Goal: Information Seeking & Learning: Learn about a topic

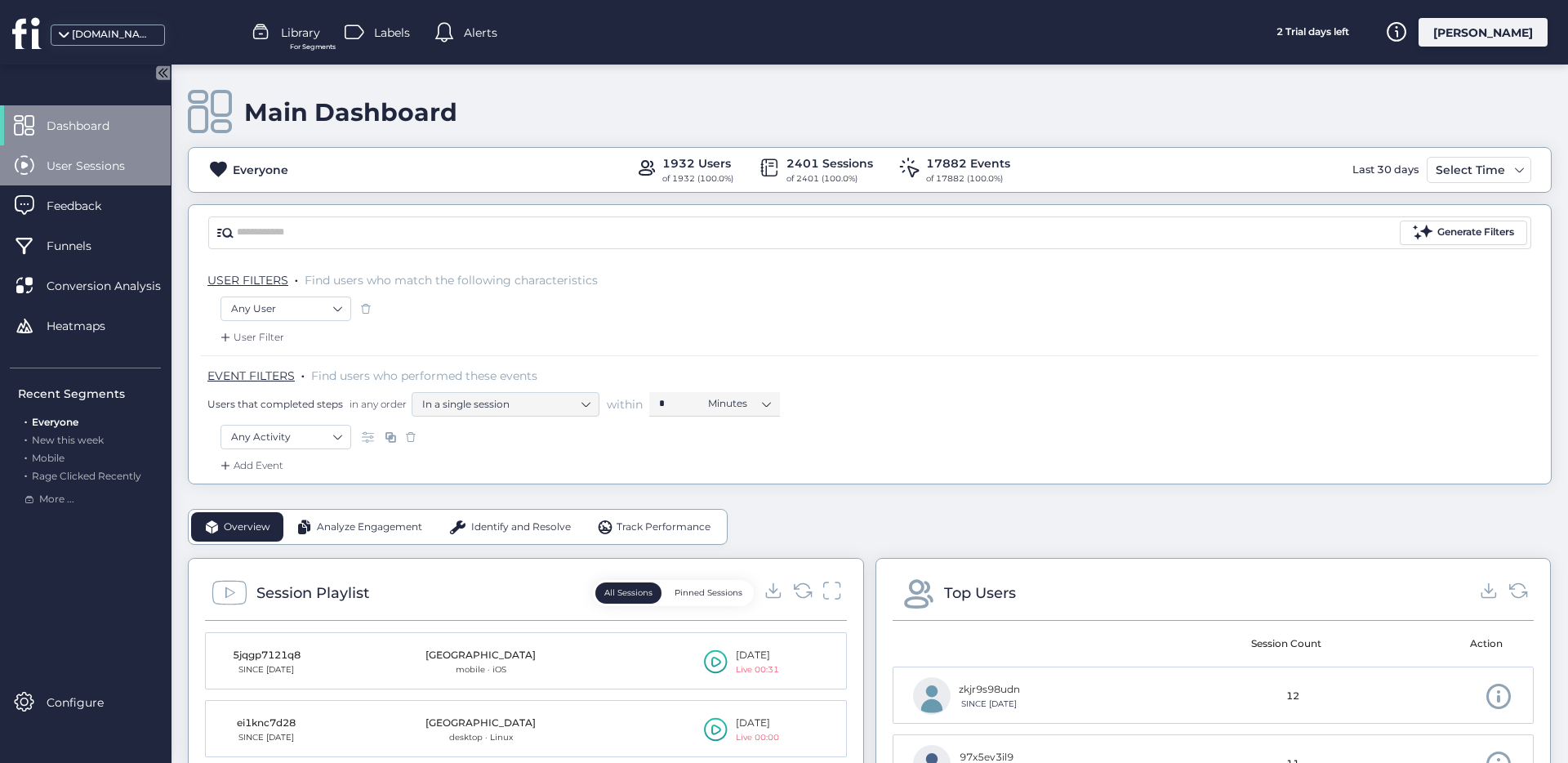
scroll to position [383, 0]
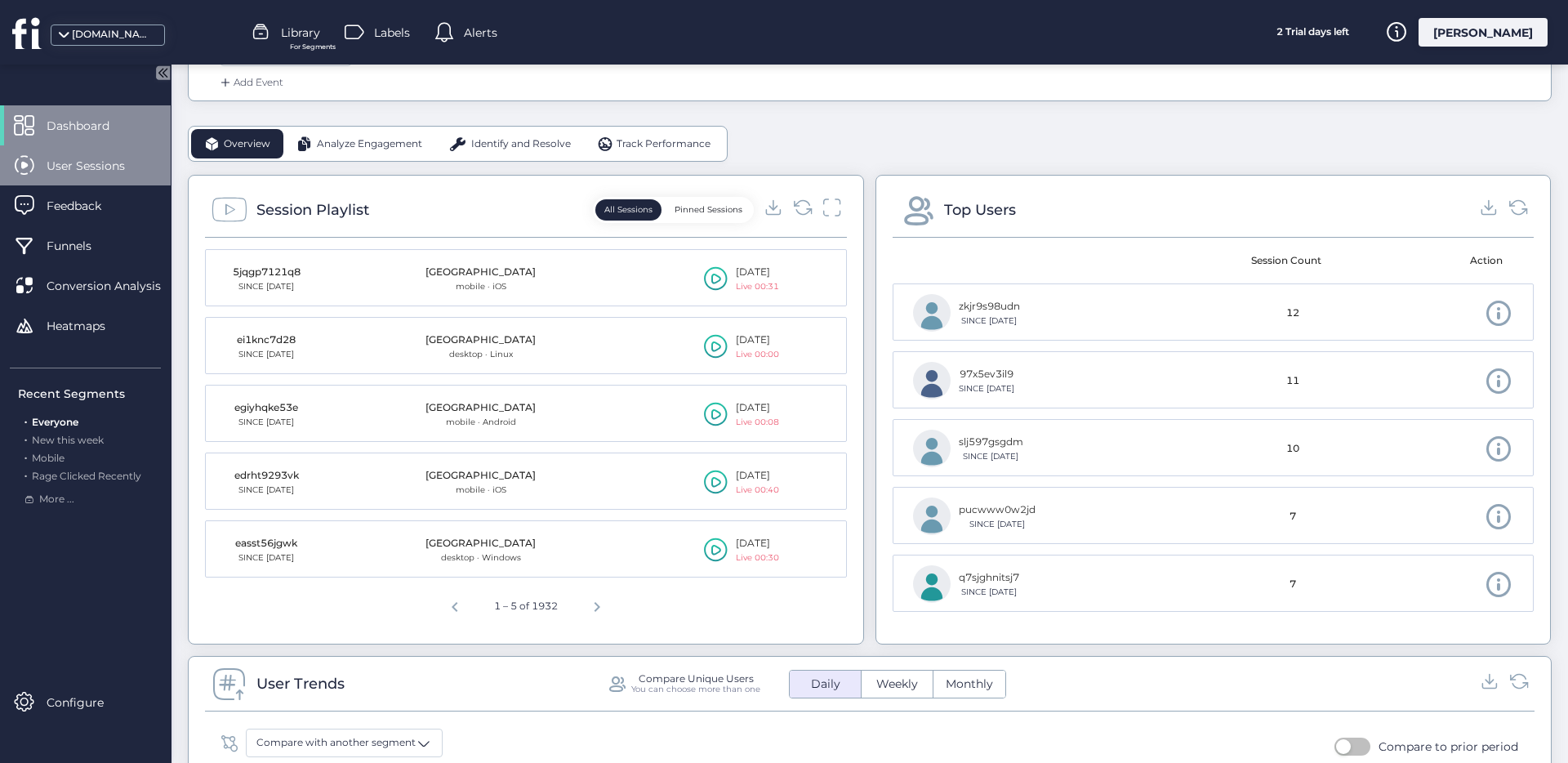
click at [147, 169] on span "User Sessions" at bounding box center [98, 166] width 103 height 18
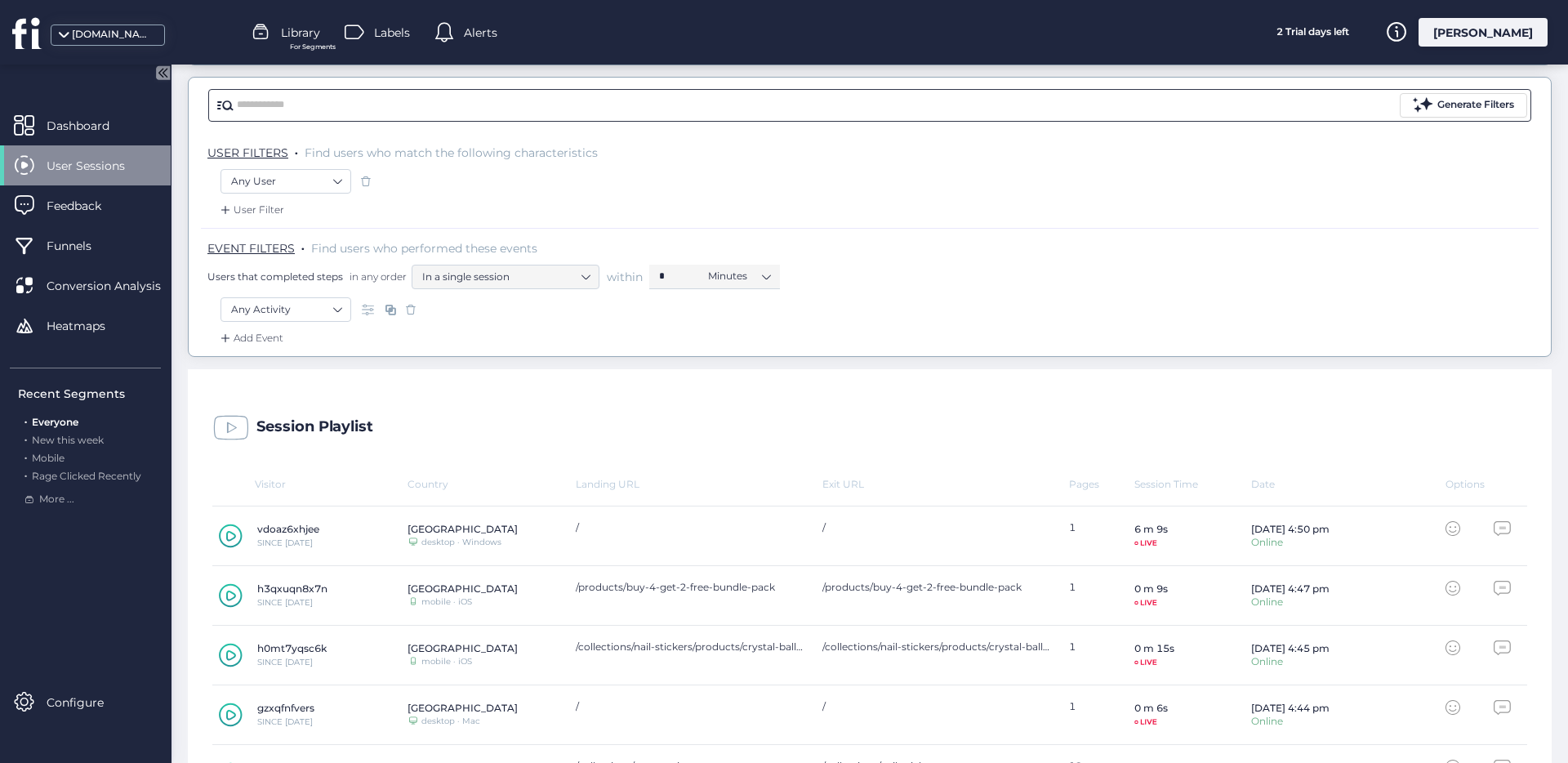
scroll to position [19, 0]
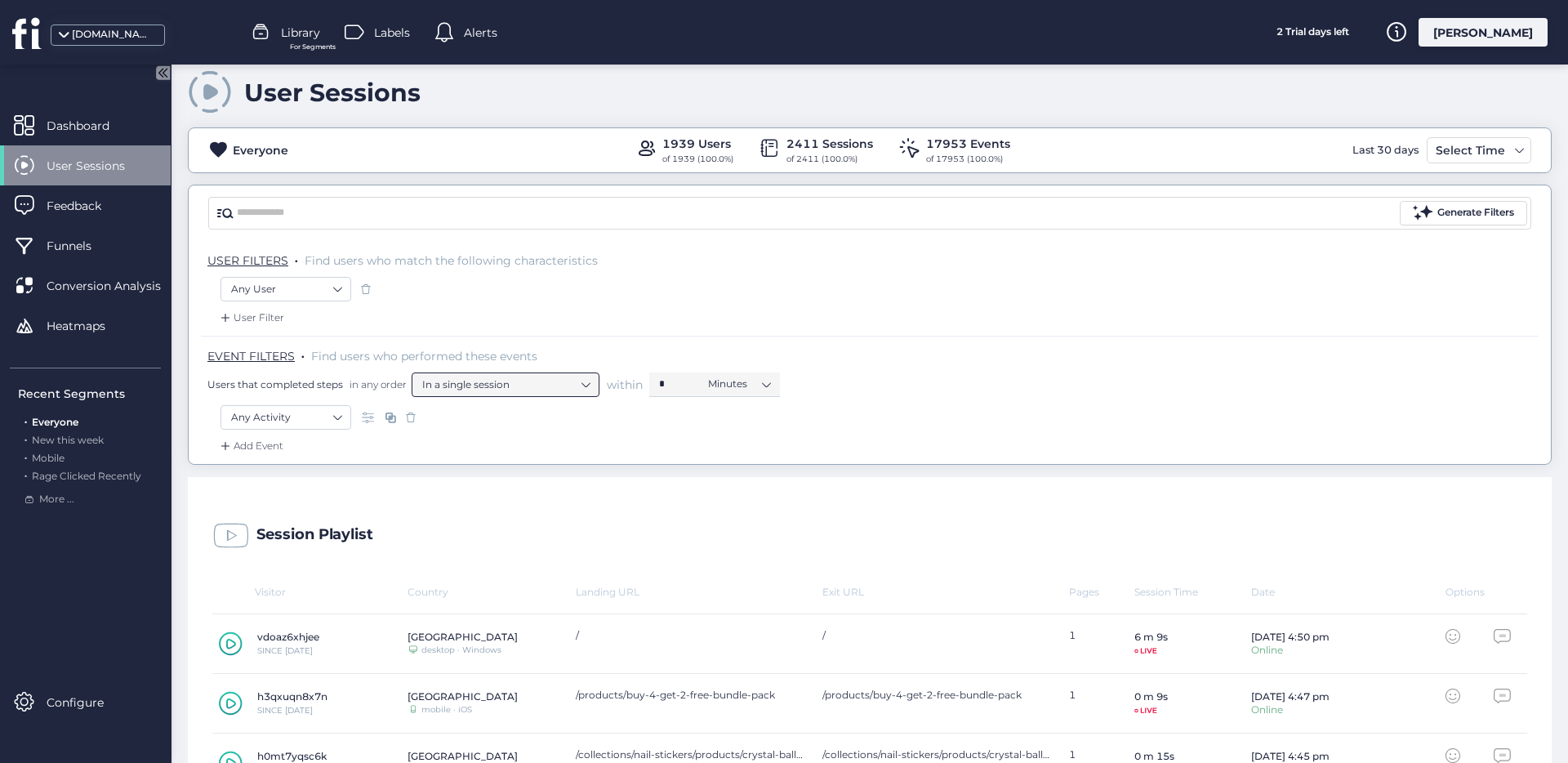
click at [464, 381] on nz-select-item "In a single session" at bounding box center [506, 384] width 167 height 24
click at [514, 387] on nz-select-item "In a single session" at bounding box center [506, 384] width 167 height 24
click at [314, 422] on nz-select-item "Any Activity" at bounding box center [285, 416] width 110 height 24
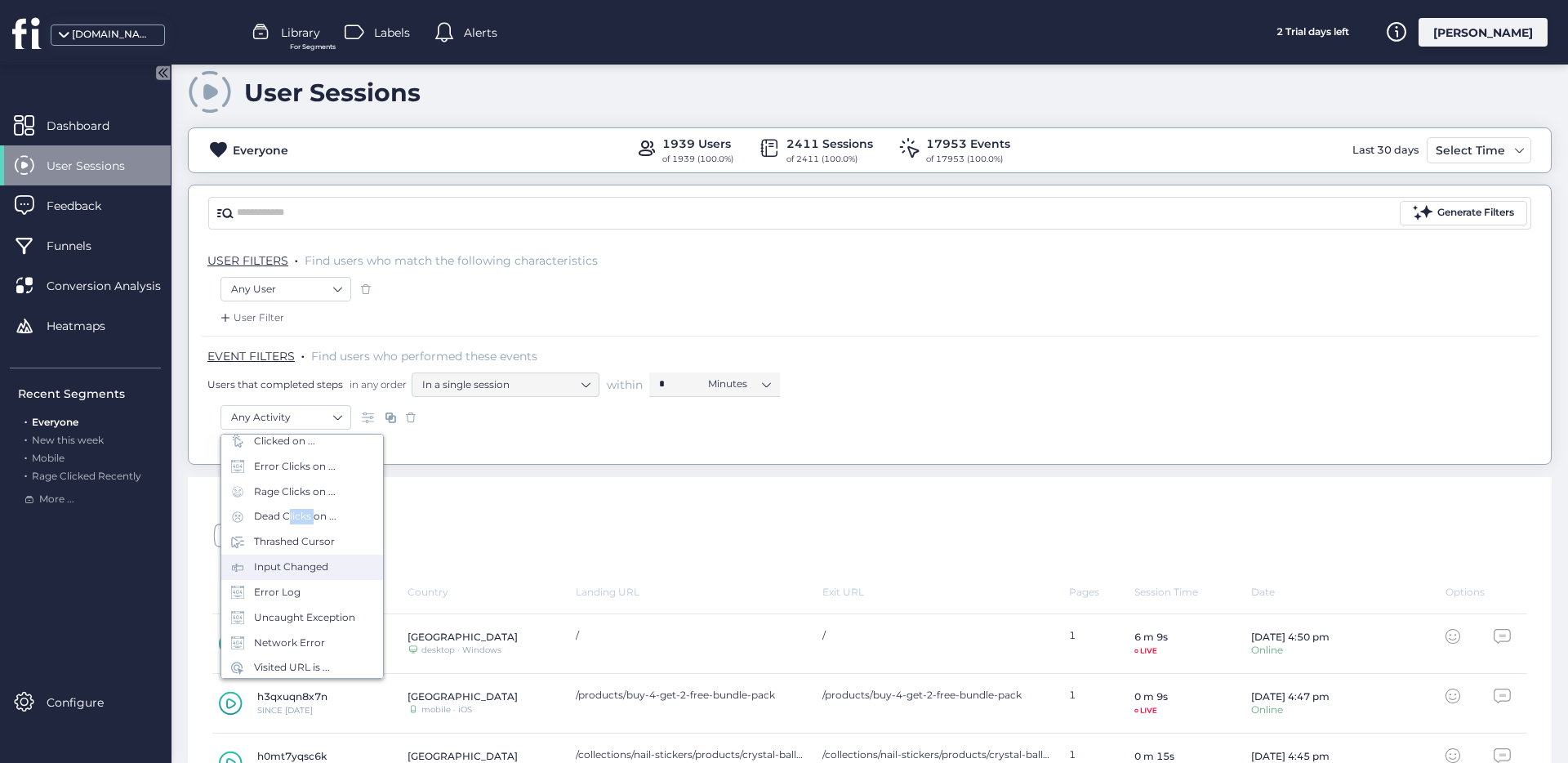
scroll to position [72, 0]
click at [322, 653] on div "Visited URL is ..." at bounding box center [302, 666] width 162 height 25
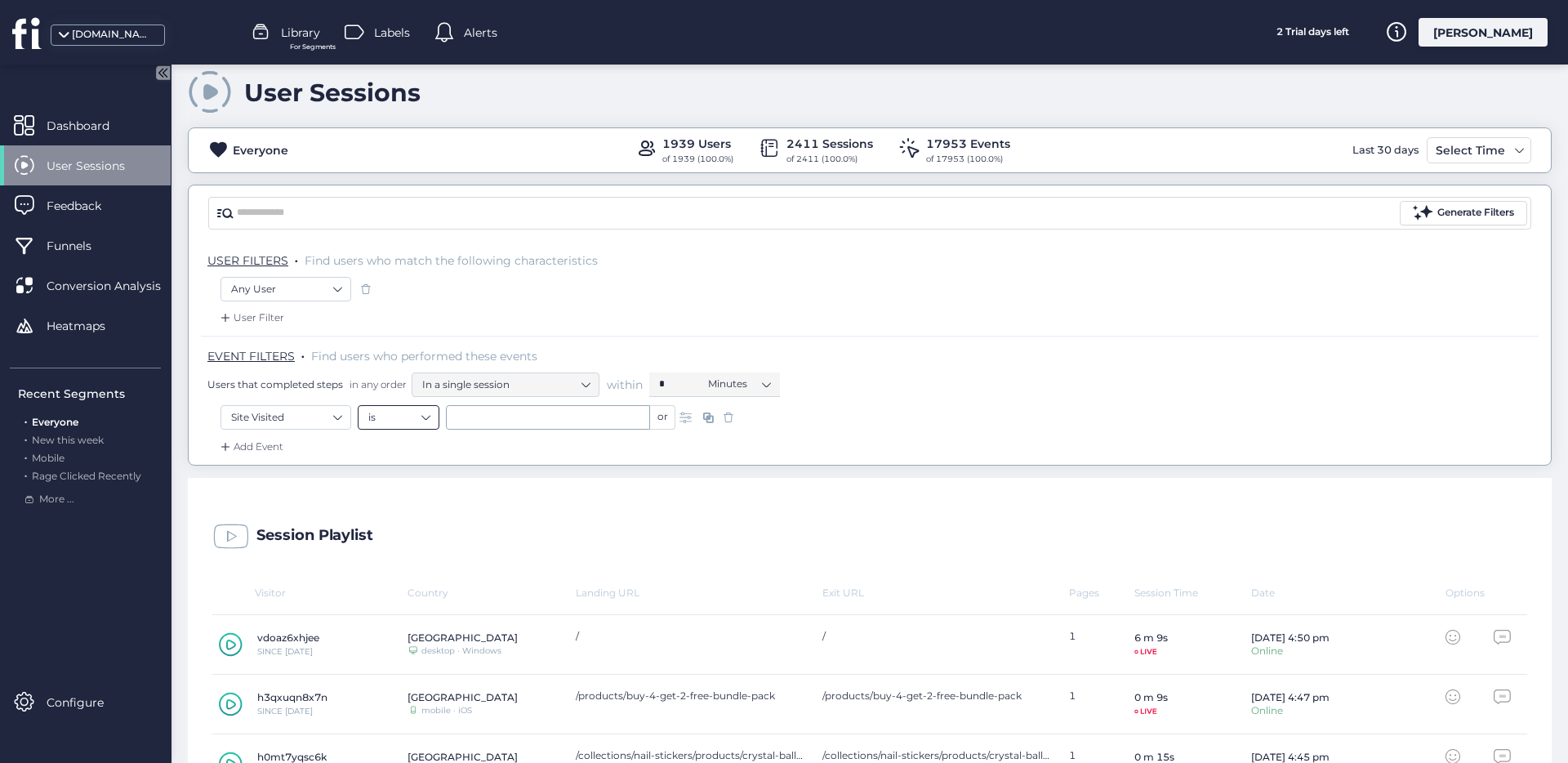
click at [419, 423] on nz-select-item "is" at bounding box center [399, 416] width 60 height 24
click at [414, 465] on div "contains" at bounding box center [399, 468] width 60 height 13
click at [497, 429] on input "text" at bounding box center [548, 416] width 204 height 24
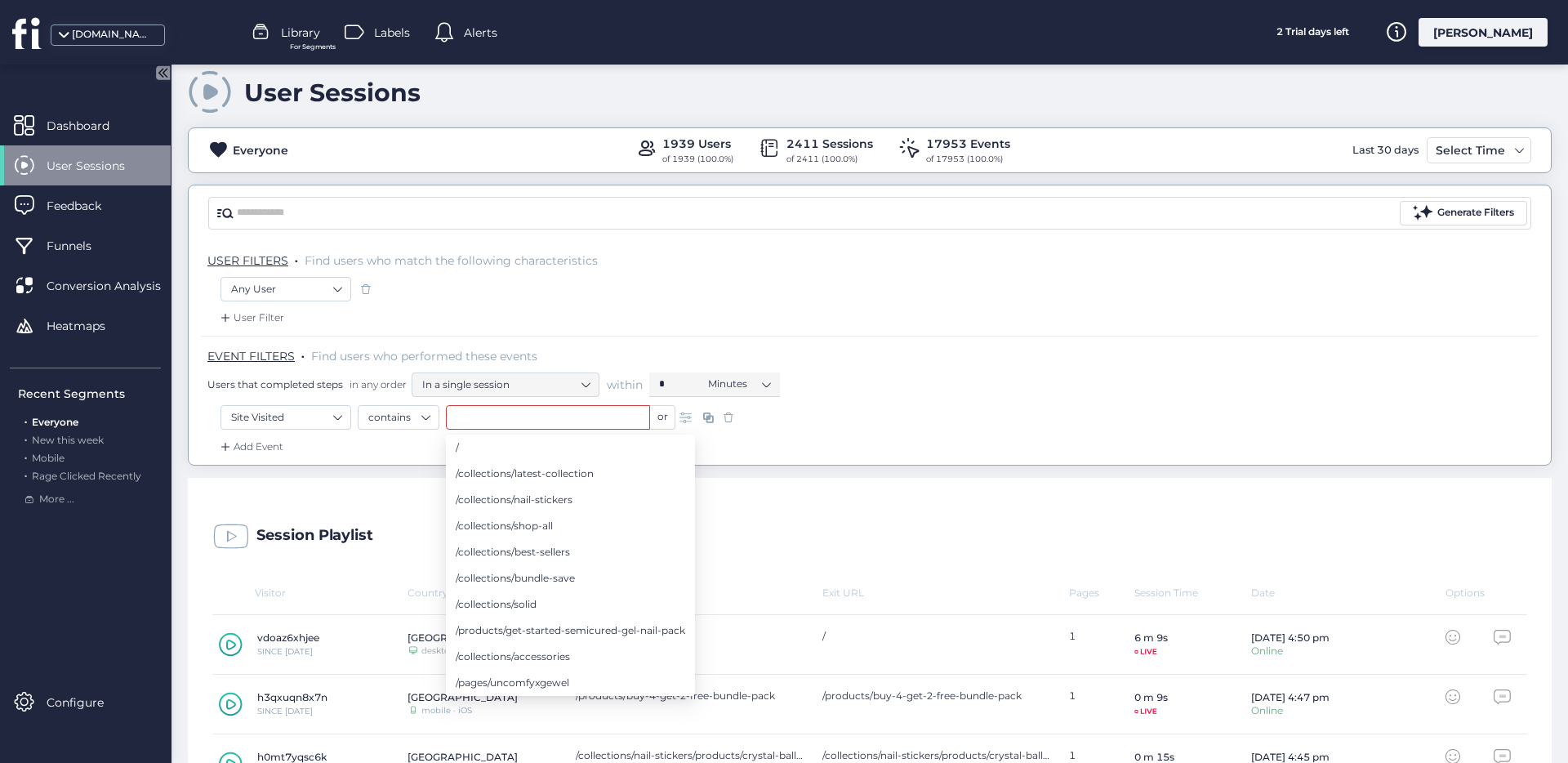
click at [431, 463] on div "Add Event" at bounding box center [869, 451] width 1338 height 26
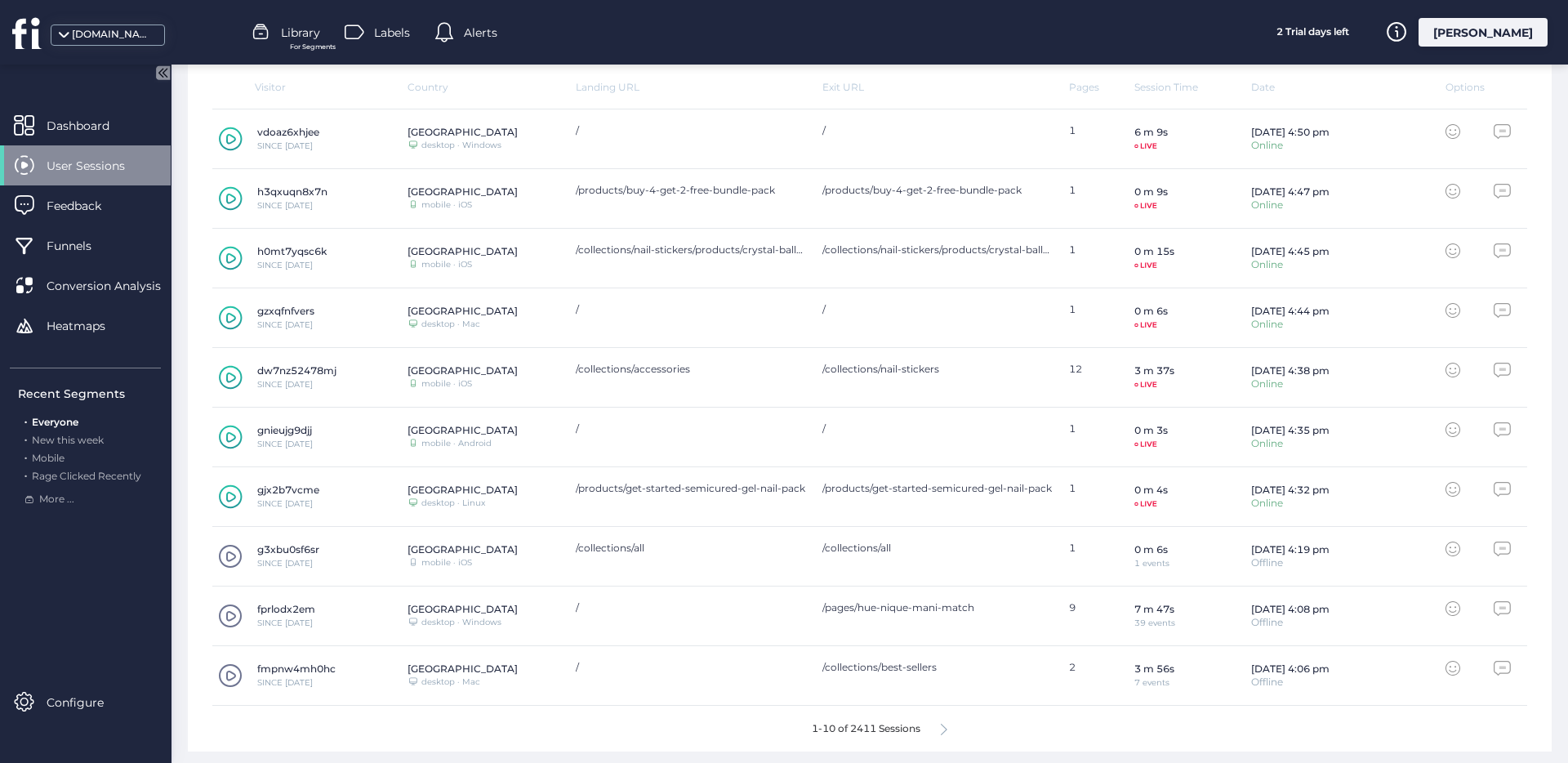
scroll to position [529, 0]
click at [932, 725] on div "1-10 of 2411 Sessions" at bounding box center [869, 724] width 1315 height 46
click at [941, 725] on icon at bounding box center [944, 726] width 7 height 13
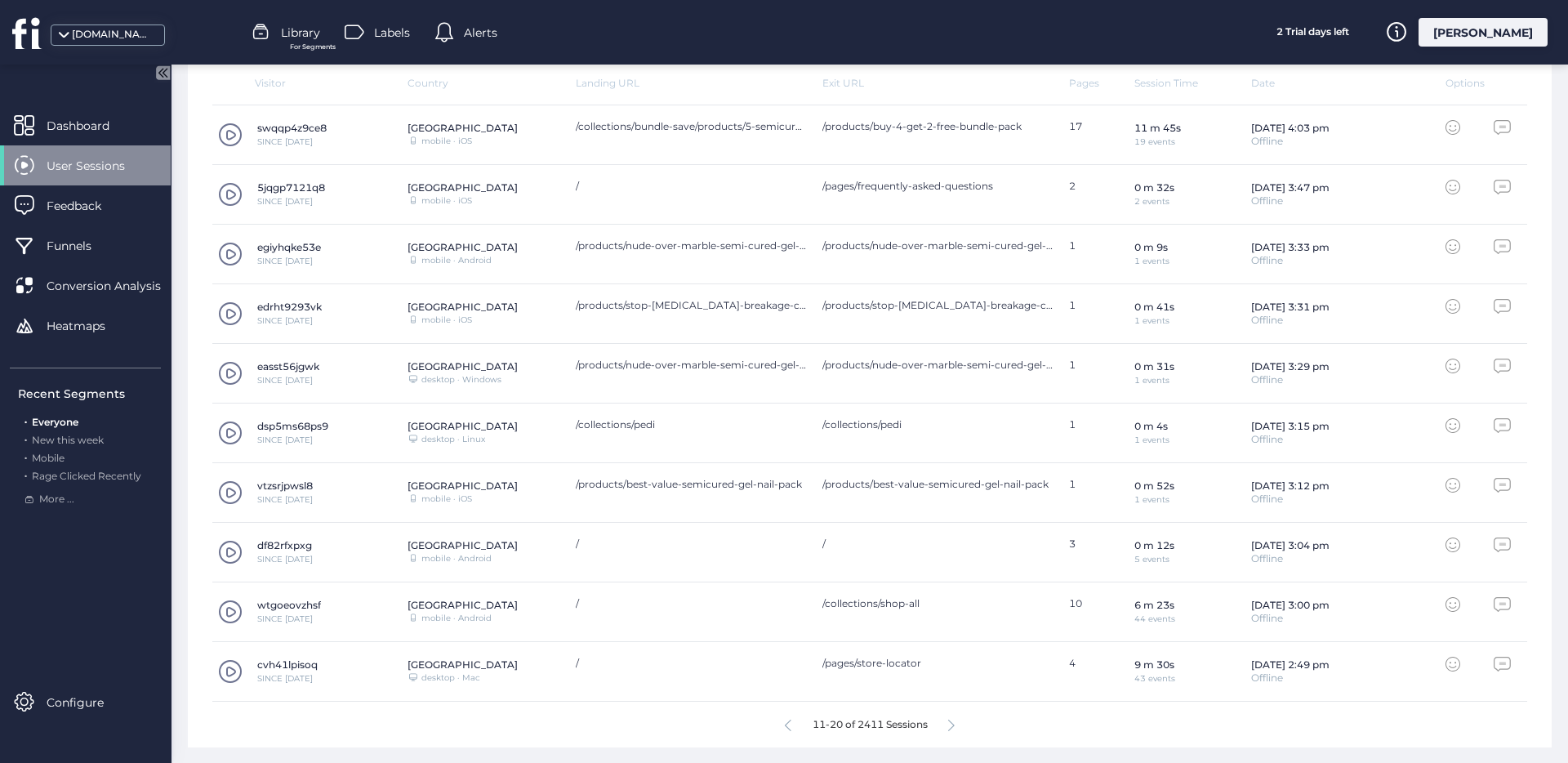
click at [940, 722] on div "11-20 of 2411 Sessions" at bounding box center [869, 724] width 1315 height 46
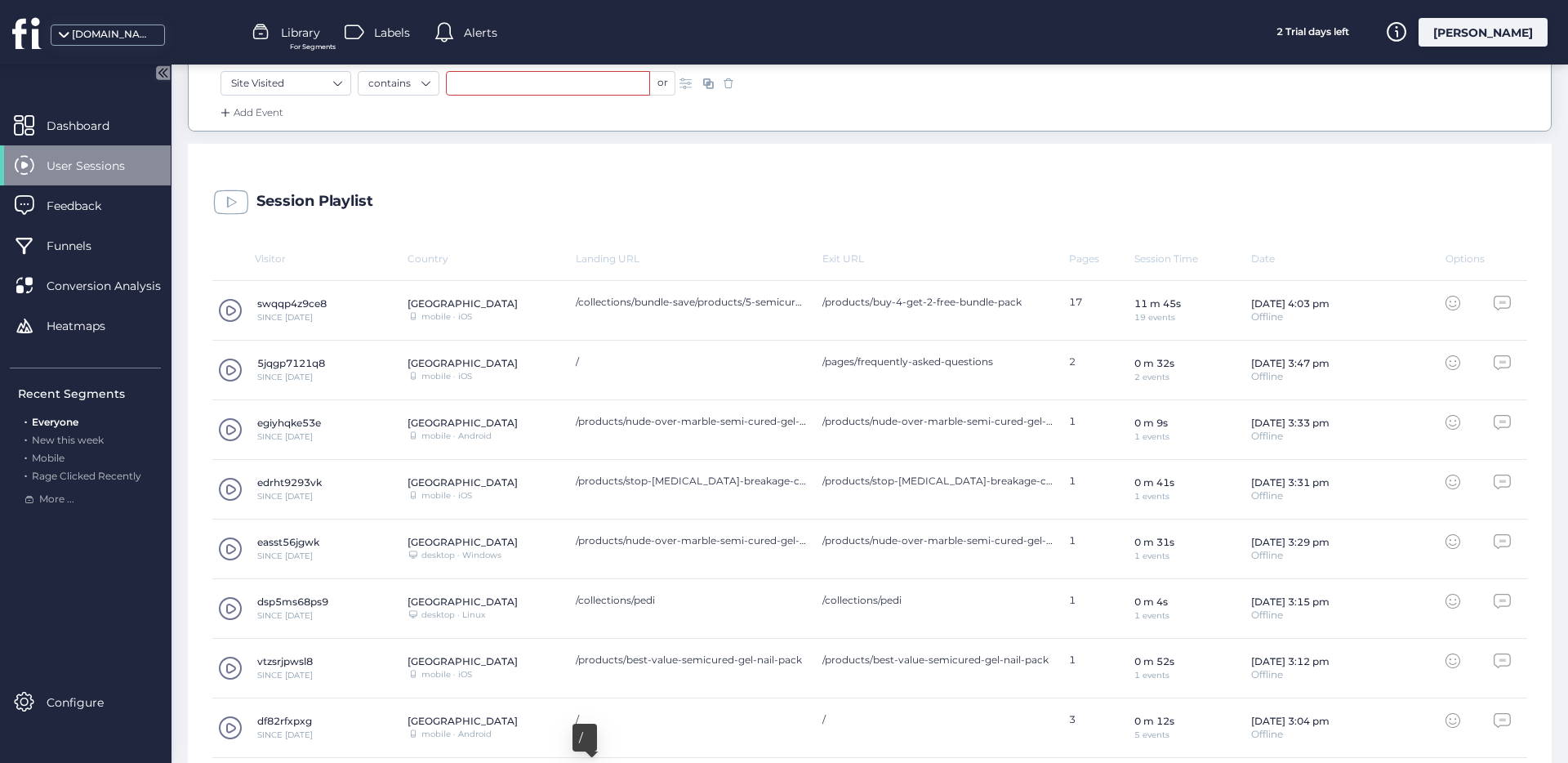
scroll to position [0, 0]
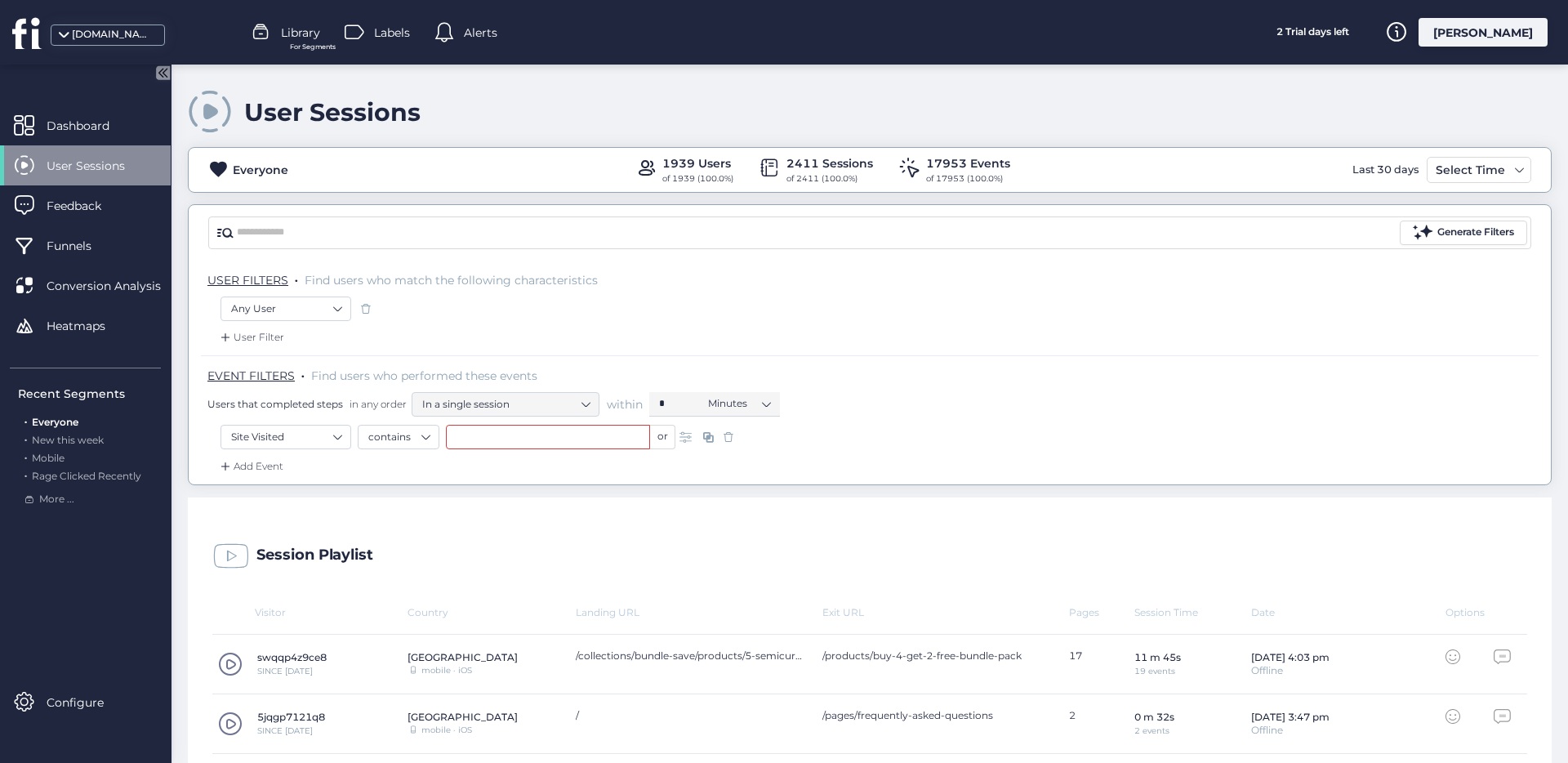
click at [702, 318] on div "Any User" at bounding box center [869, 311] width 1298 height 28
click at [1453, 164] on div "Select Time" at bounding box center [1470, 170] width 78 height 19
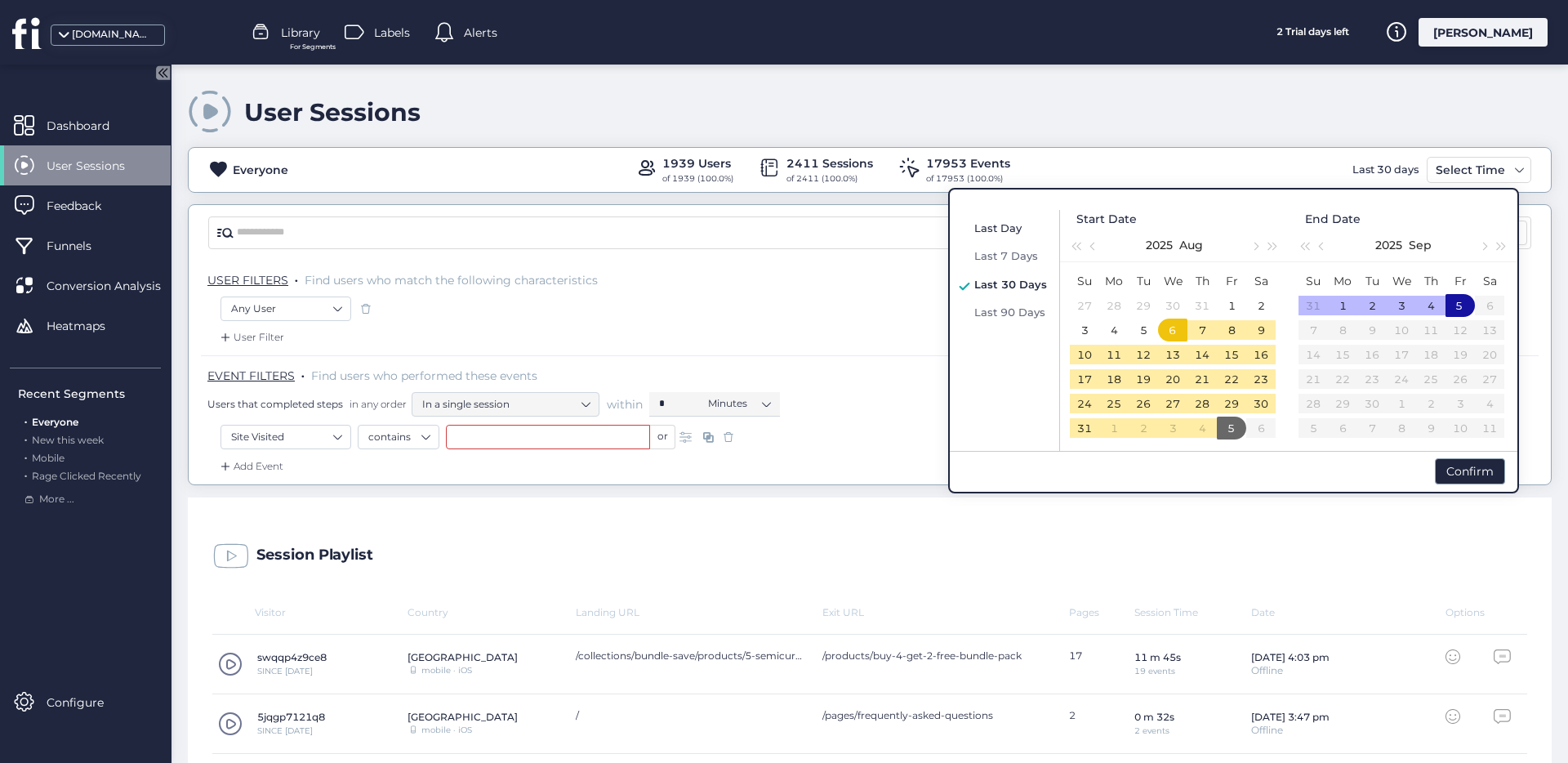
click at [1012, 232] on span "Last Day" at bounding box center [997, 227] width 48 height 13
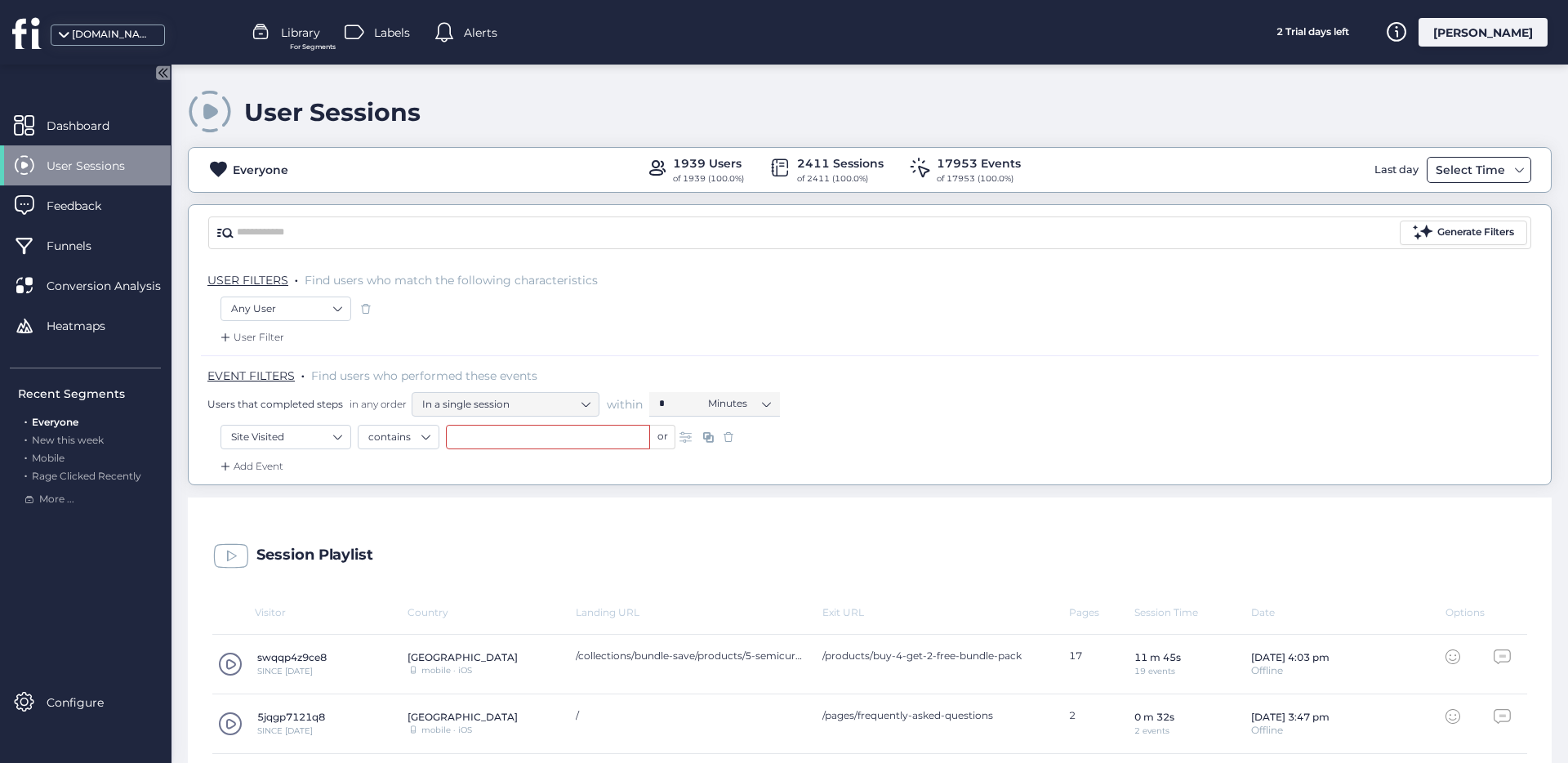
click at [1472, 171] on div "Select Time" at bounding box center [1470, 170] width 78 height 19
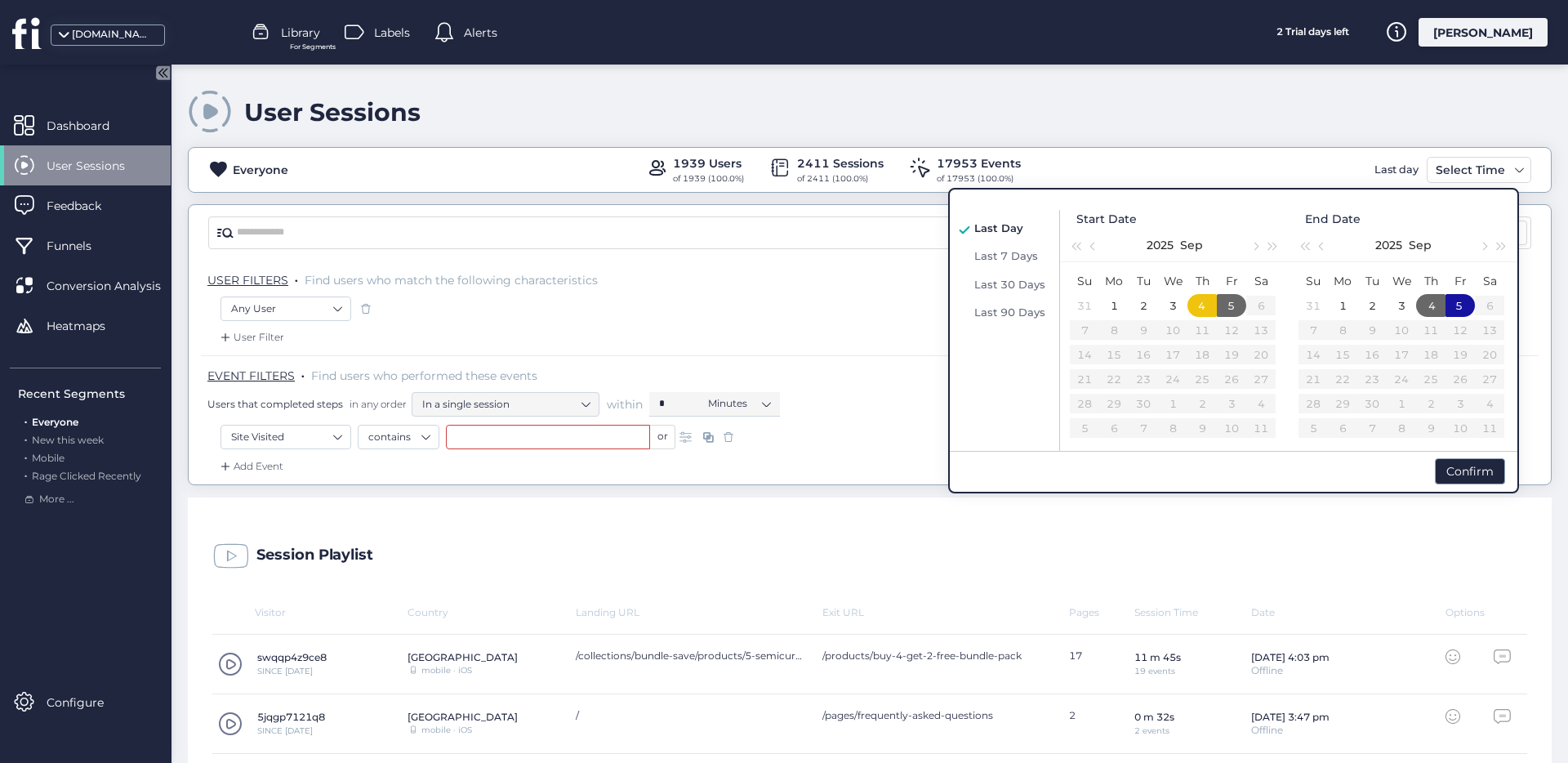
click at [1207, 305] on div "4" at bounding box center [1202, 306] width 19 height 19
click at [1433, 308] on div "4" at bounding box center [1431, 306] width 19 height 19
click at [1486, 478] on div "Confirm" at bounding box center [1470, 471] width 70 height 26
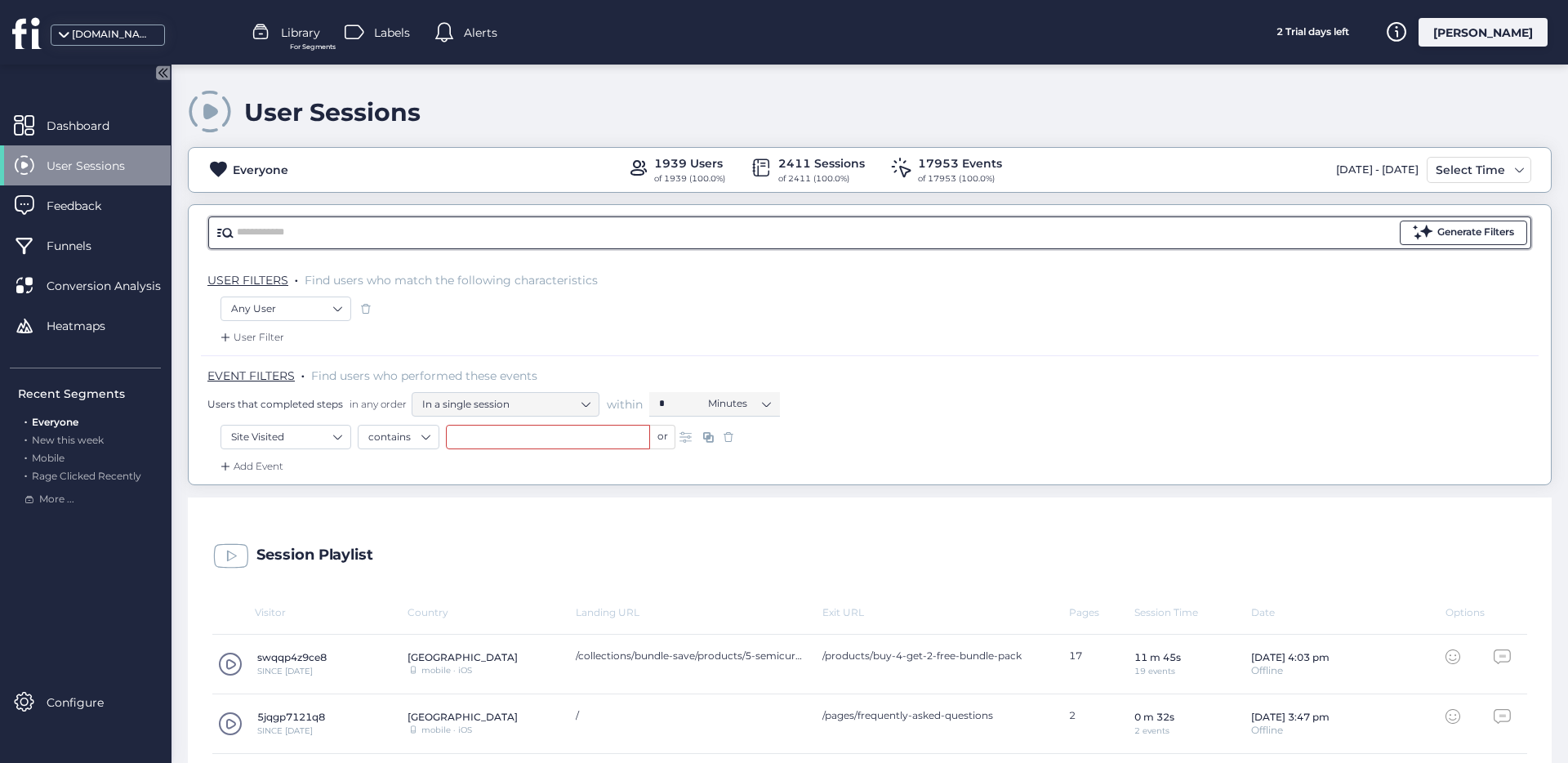
click at [1437, 236] on div "Generate Filters" at bounding box center [1475, 232] width 77 height 16
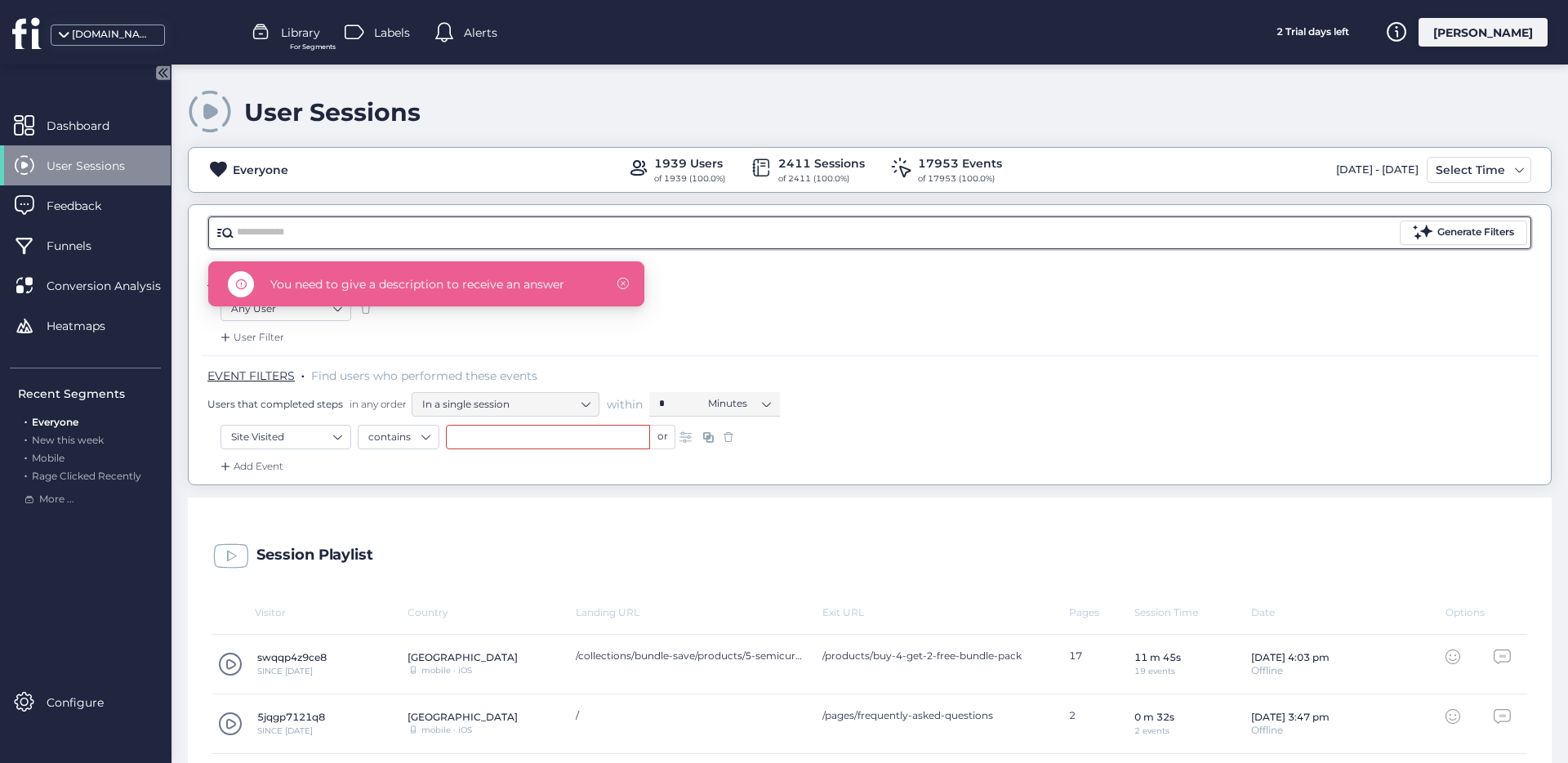
click at [1225, 247] on nz-input-group "Generate Filters" at bounding box center [870, 233] width 1323 height 33
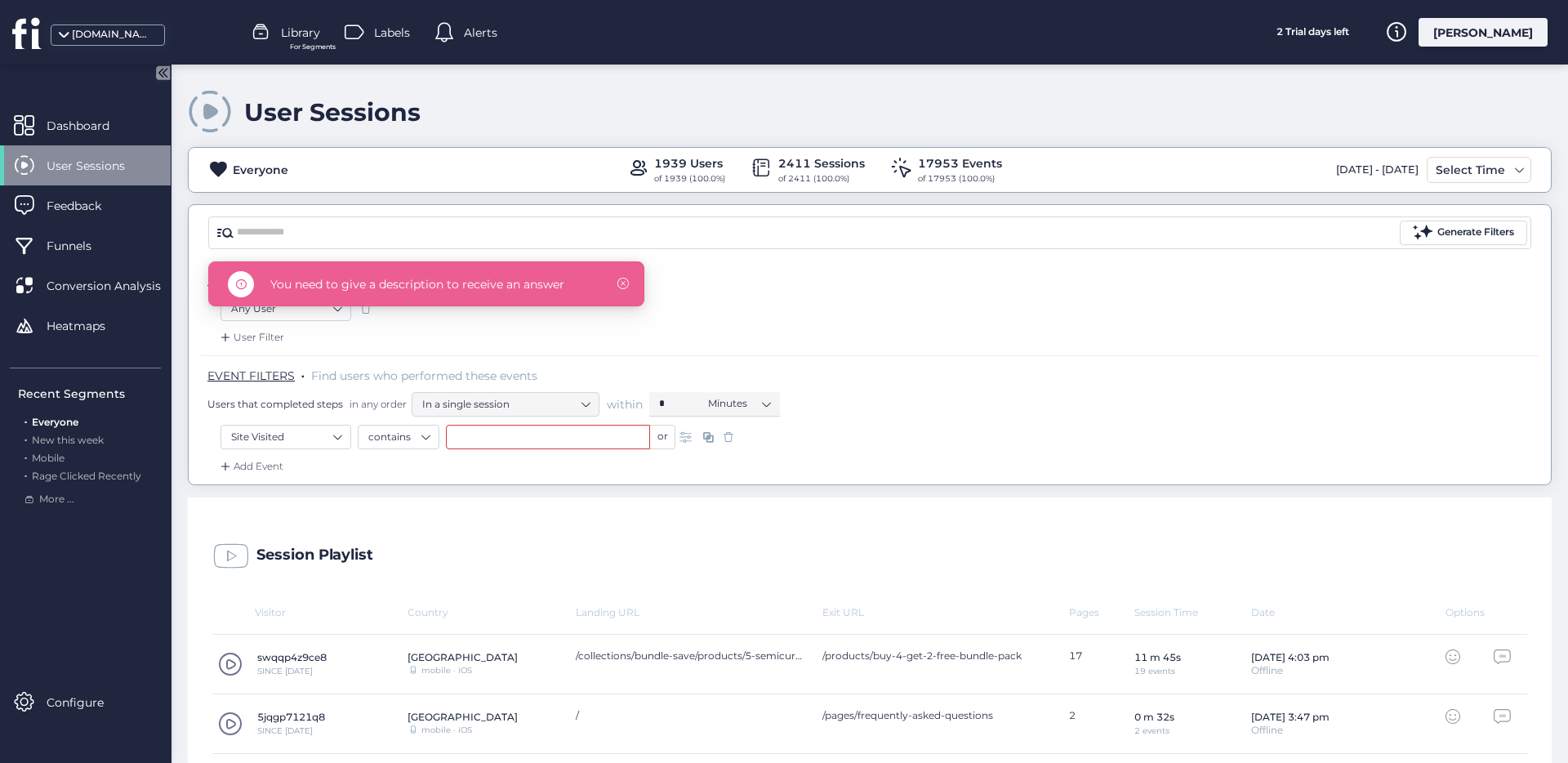
click at [642, 286] on p "USER FILTERS . Find users who match the following characteristics" at bounding box center [873, 280] width 1331 height 17
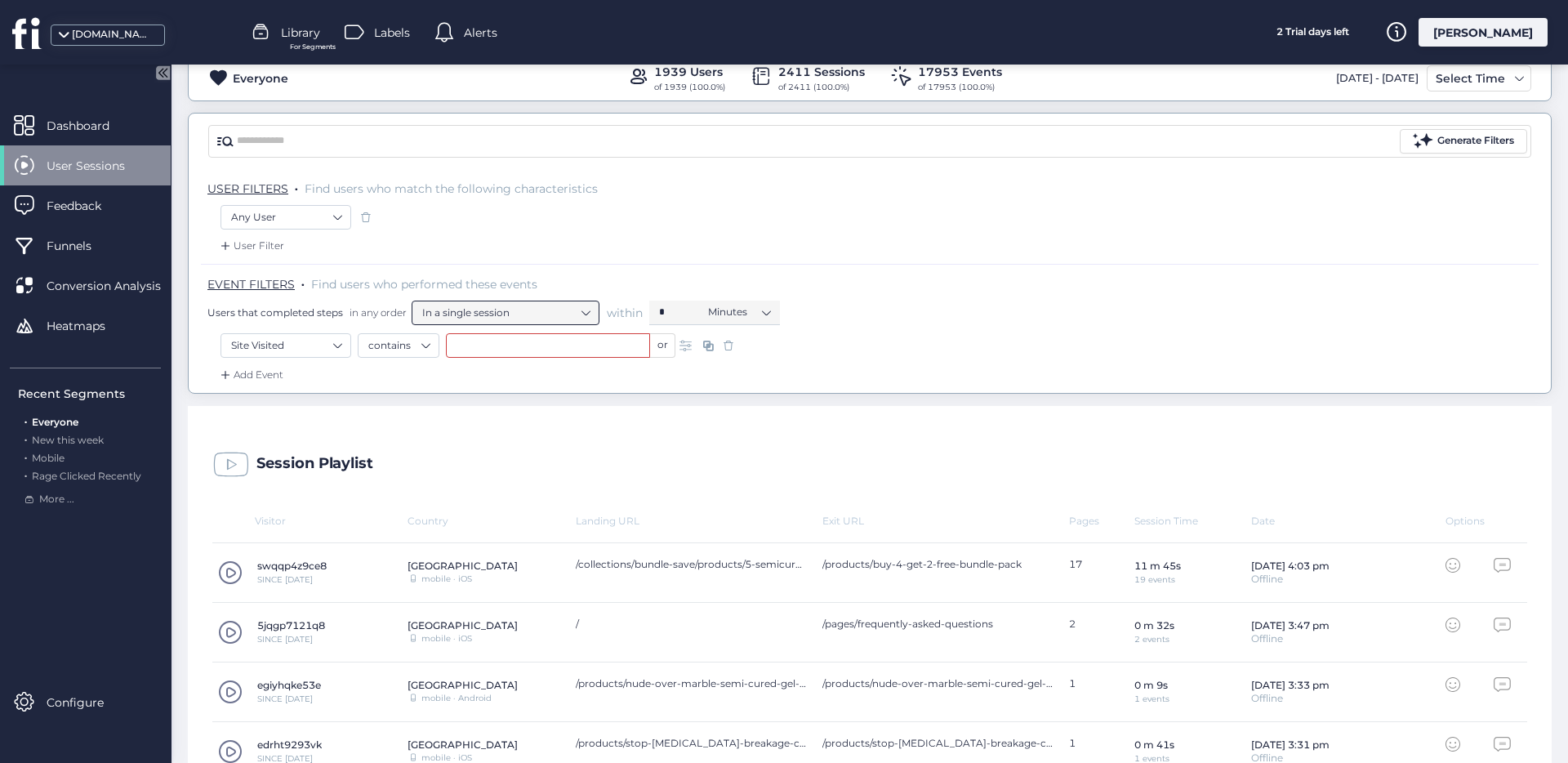
scroll to position [108, 0]
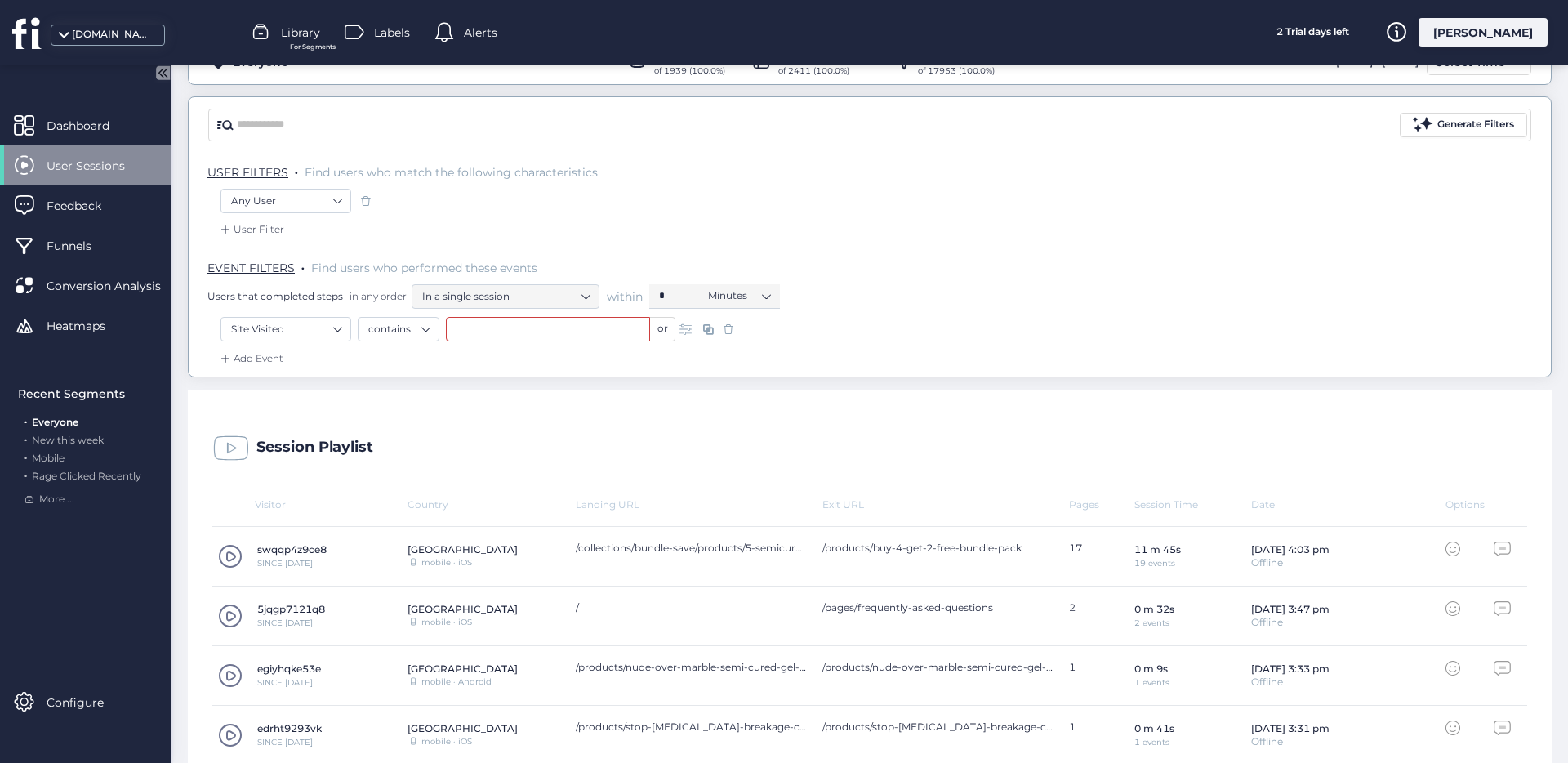
click at [725, 331] on span at bounding box center [728, 329] width 16 height 17
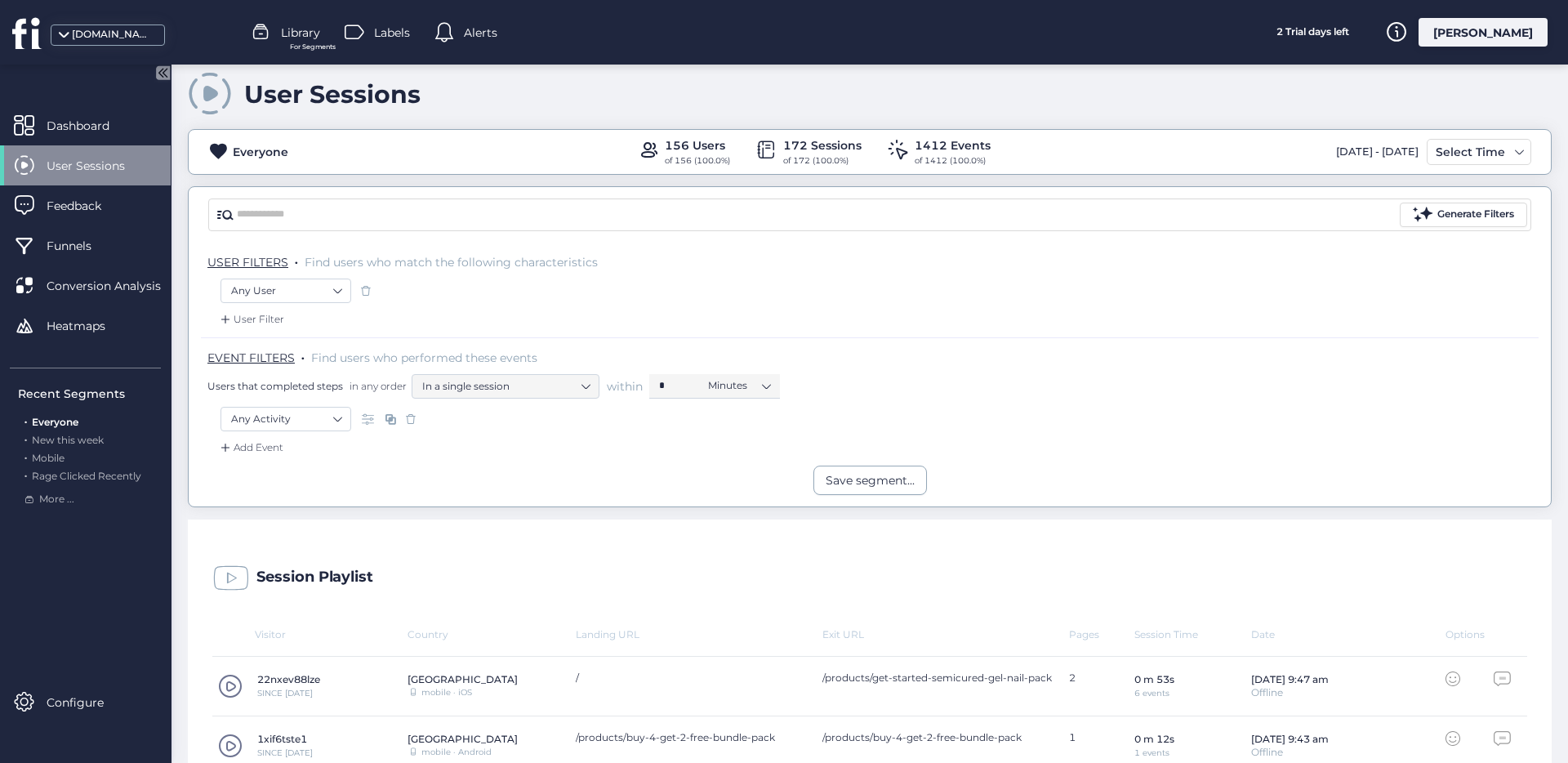
scroll to position [17, 0]
click at [1455, 151] on div "Select Time" at bounding box center [1470, 152] width 78 height 19
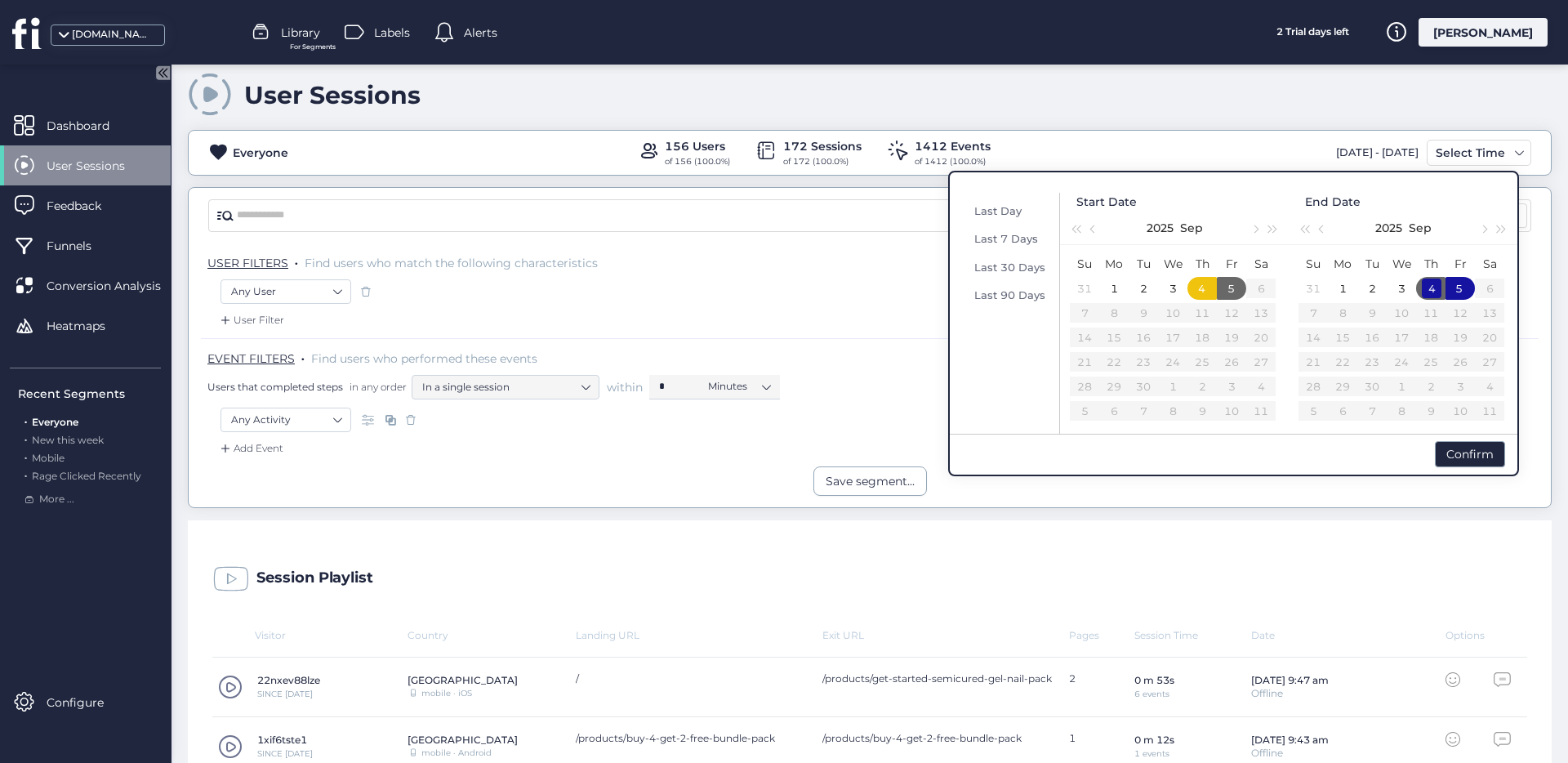
click at [1433, 284] on div "4" at bounding box center [1431, 288] width 19 height 19
click at [1473, 455] on div "Confirm" at bounding box center [1470, 454] width 70 height 26
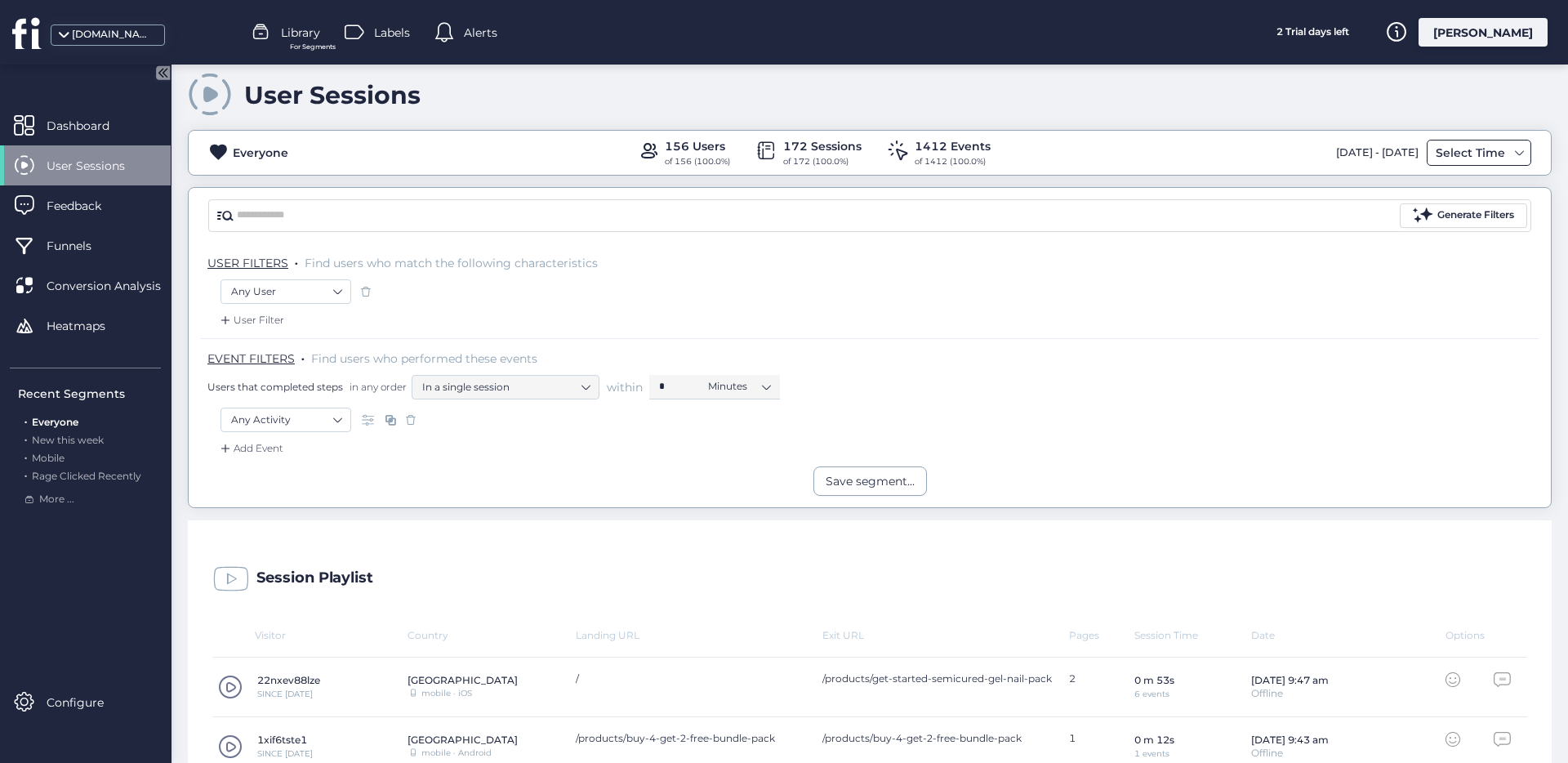
click at [1448, 162] on div "Select Time" at bounding box center [1470, 152] width 78 height 19
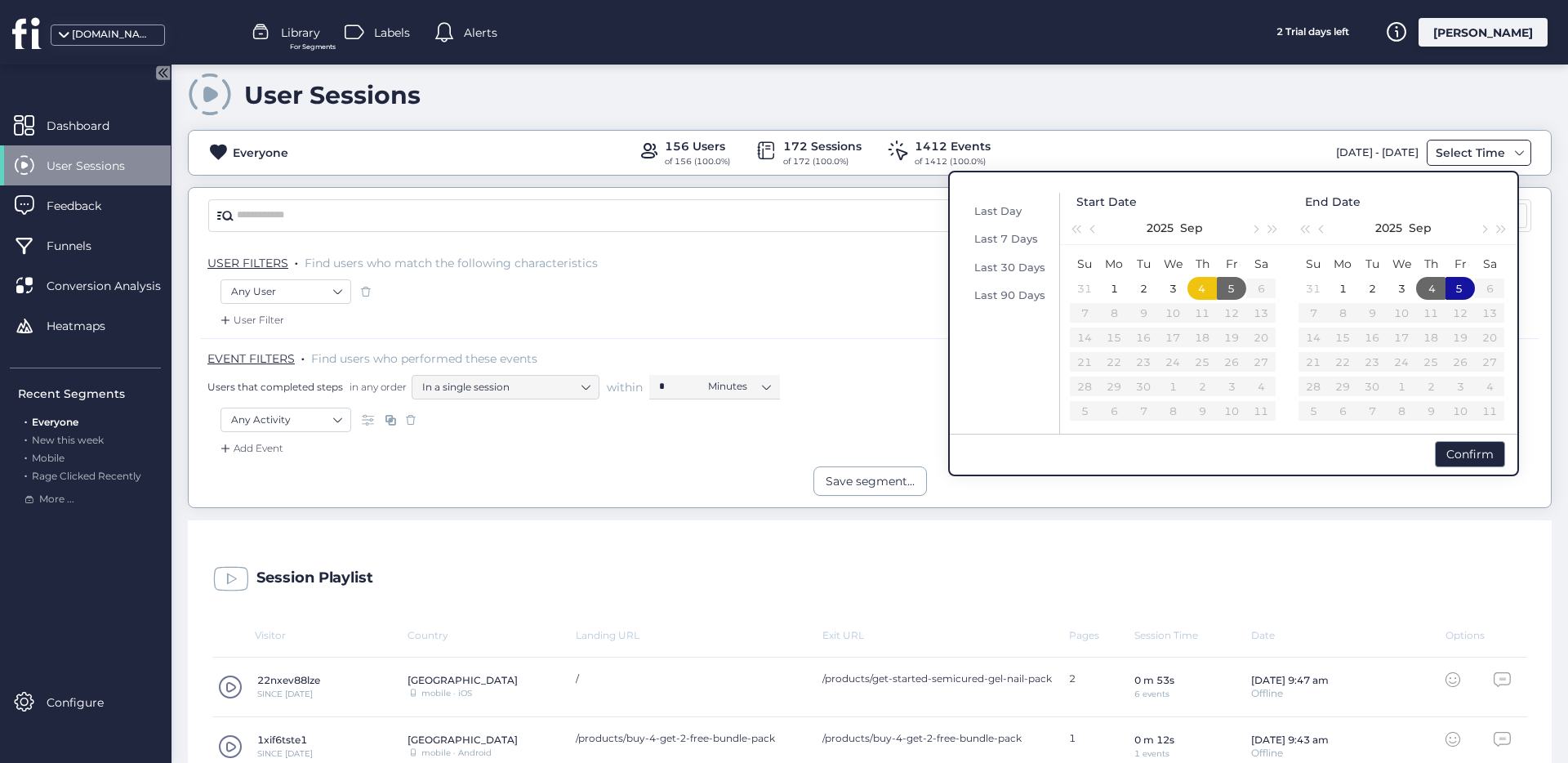
click at [1452, 155] on div "Select Time" at bounding box center [1470, 152] width 78 height 19
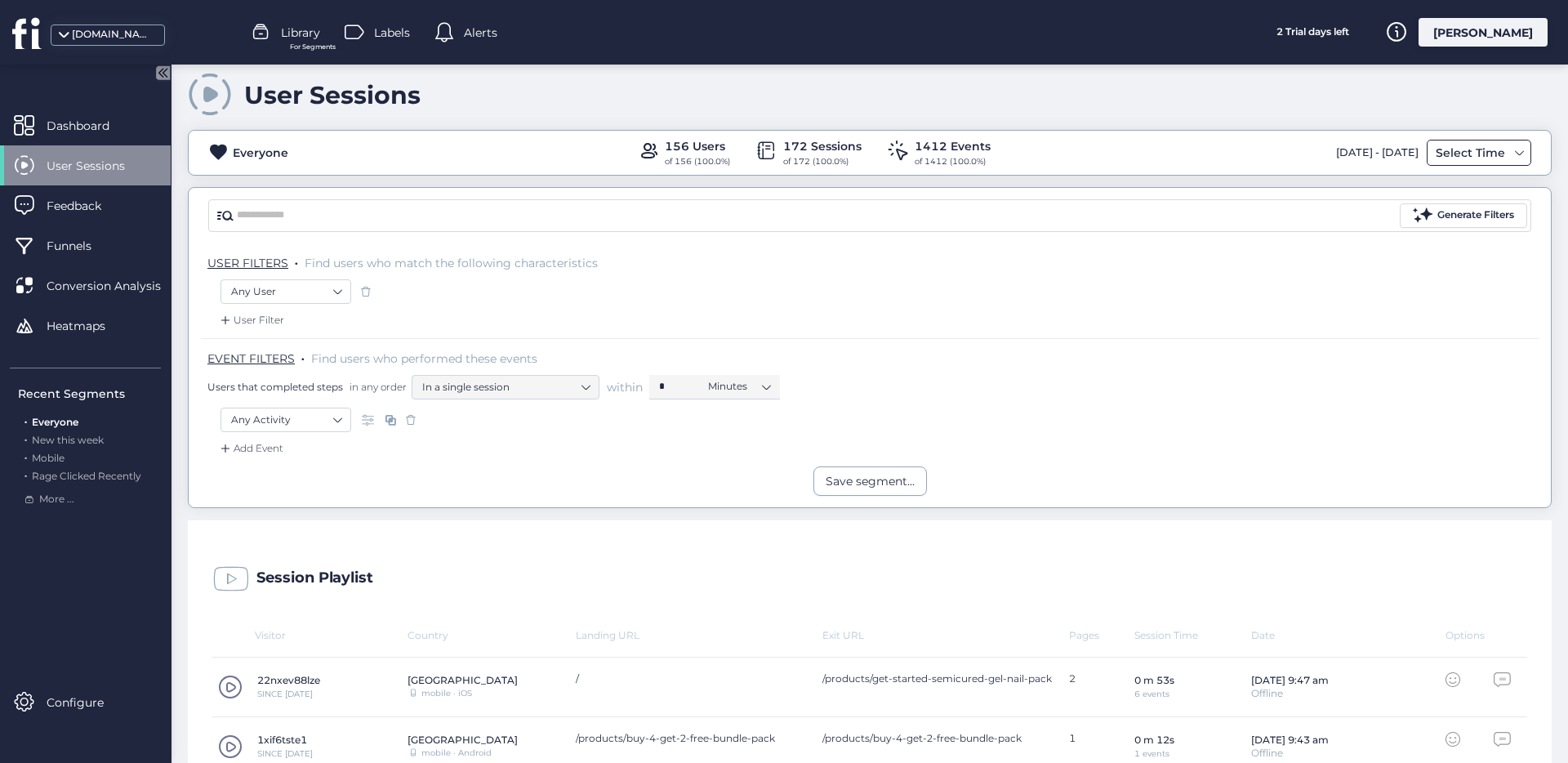
click at [1461, 154] on div "Select Time" at bounding box center [1470, 152] width 78 height 19
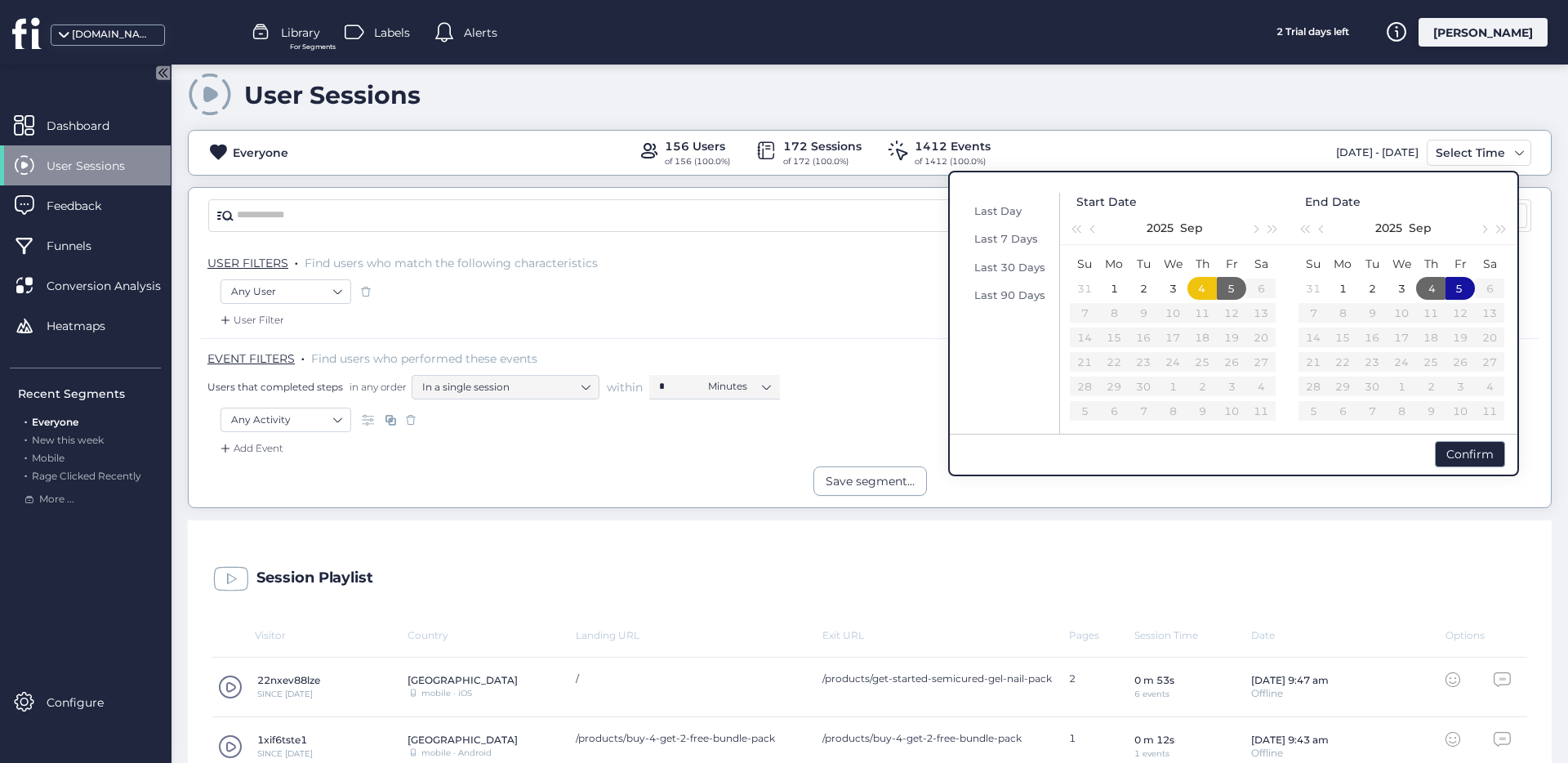
click at [1206, 286] on div "4" at bounding box center [1202, 288] width 19 height 19
click at [1429, 287] on div "4" at bounding box center [1431, 288] width 19 height 19
click at [1431, 289] on div "4" at bounding box center [1431, 288] width 19 height 19
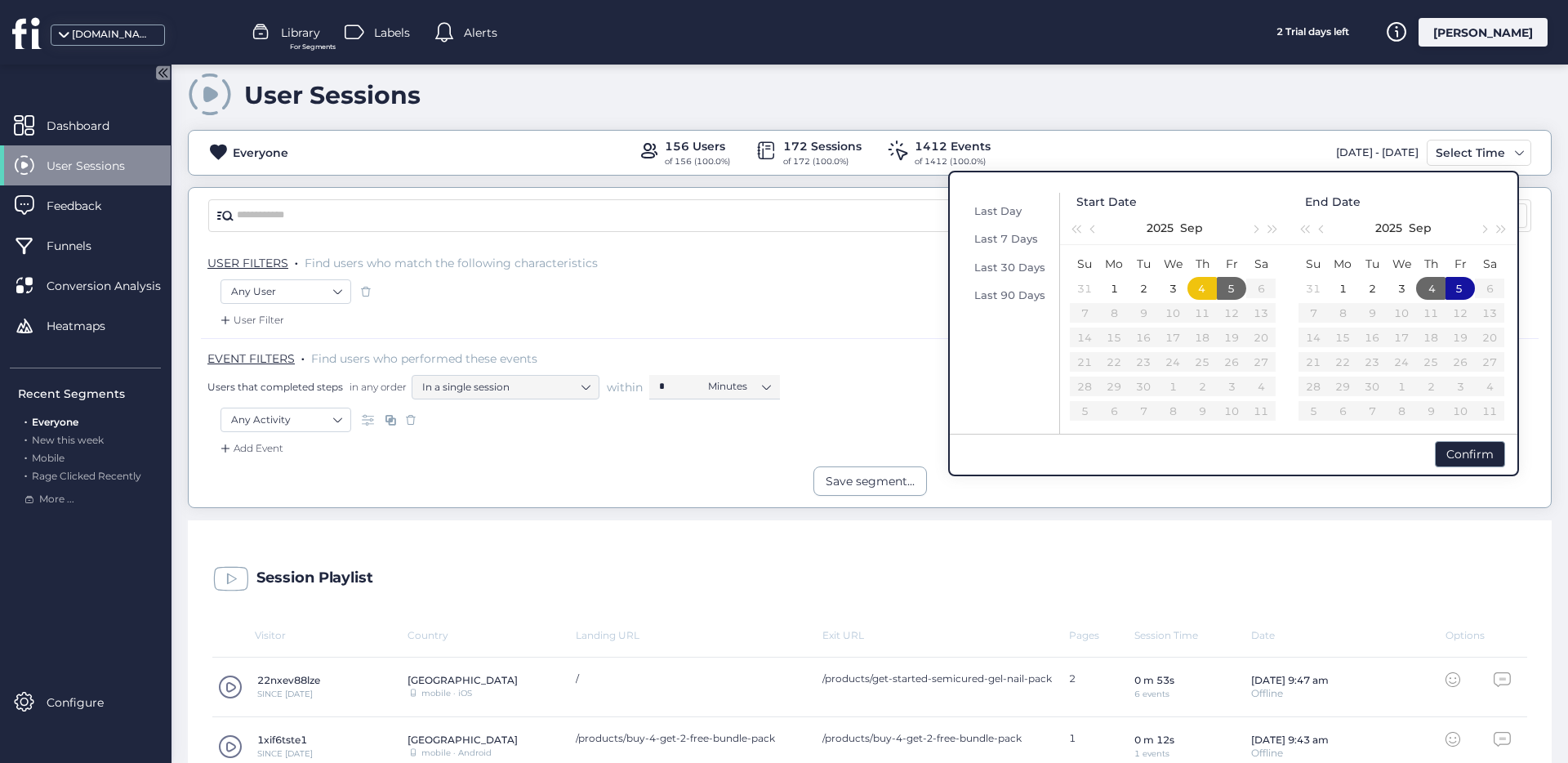
click at [911, 333] on div "User Filter" at bounding box center [869, 325] width 1338 height 26
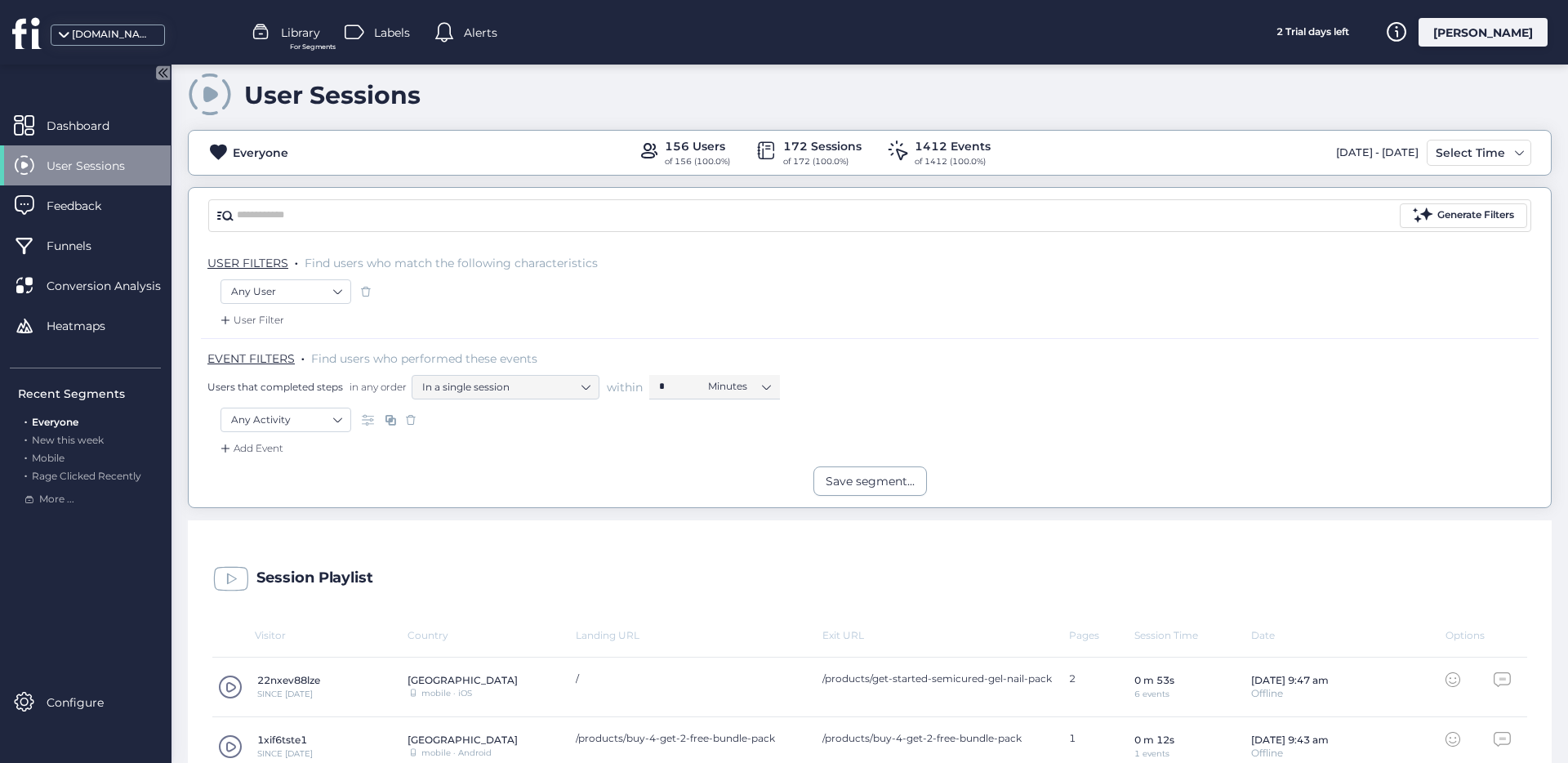
scroll to position [570, 0]
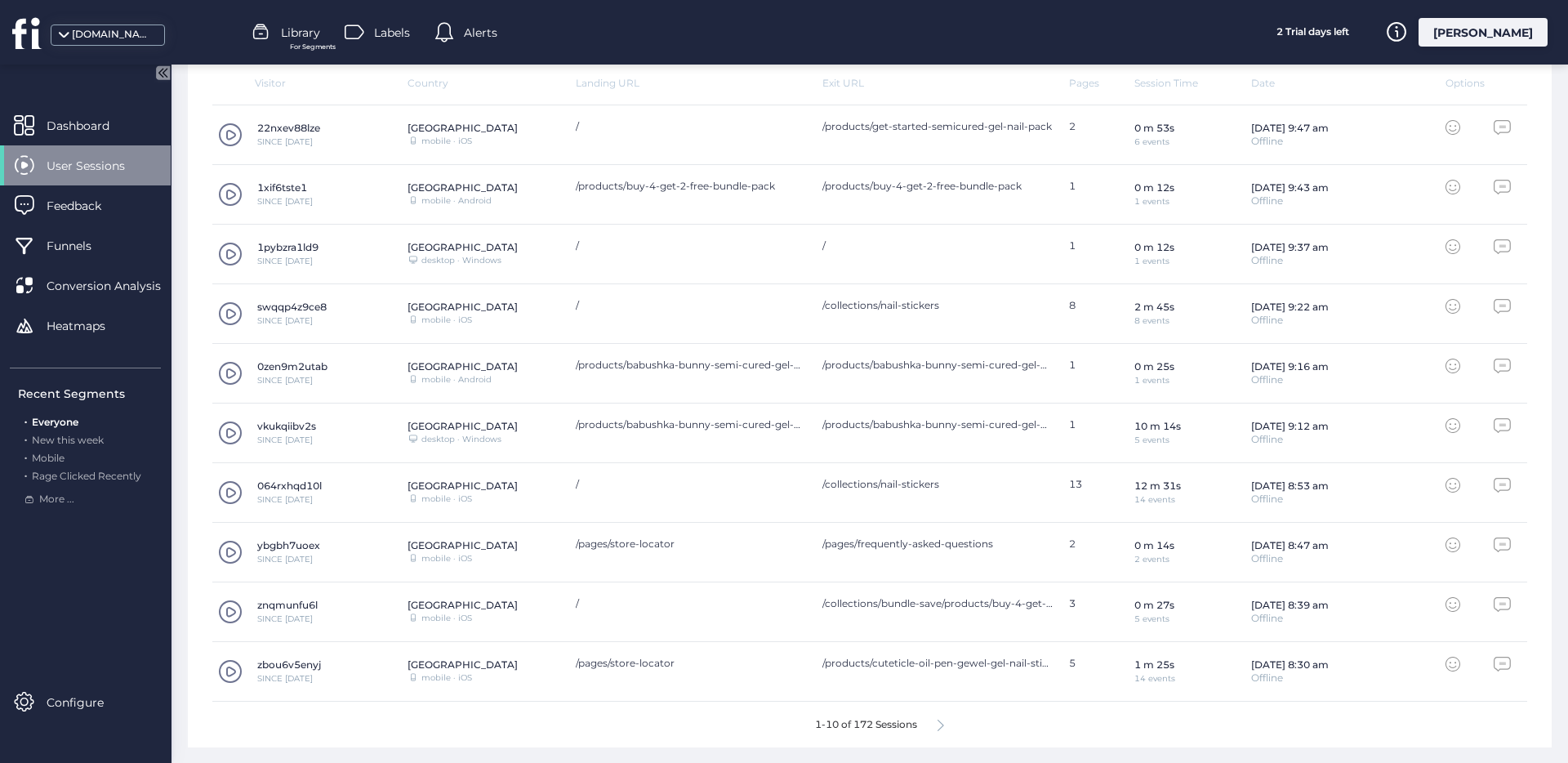
click at [956, 725] on div "1-10 of 172 Sessions" at bounding box center [869, 724] width 1315 height 46
click at [938, 725] on icon at bounding box center [940, 726] width 7 height 13
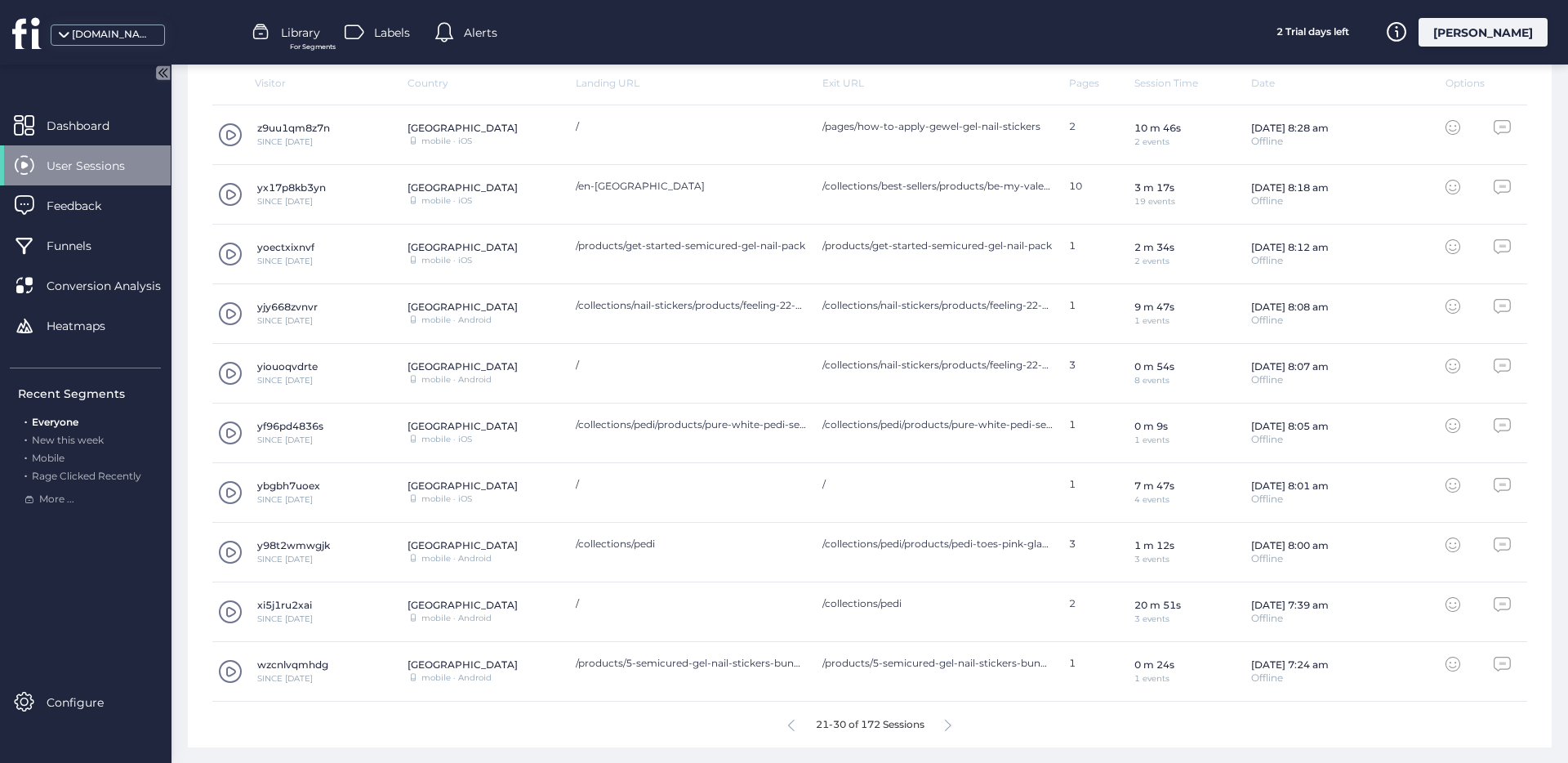
click at [945, 725] on icon at bounding box center [948, 726] width 7 height 13
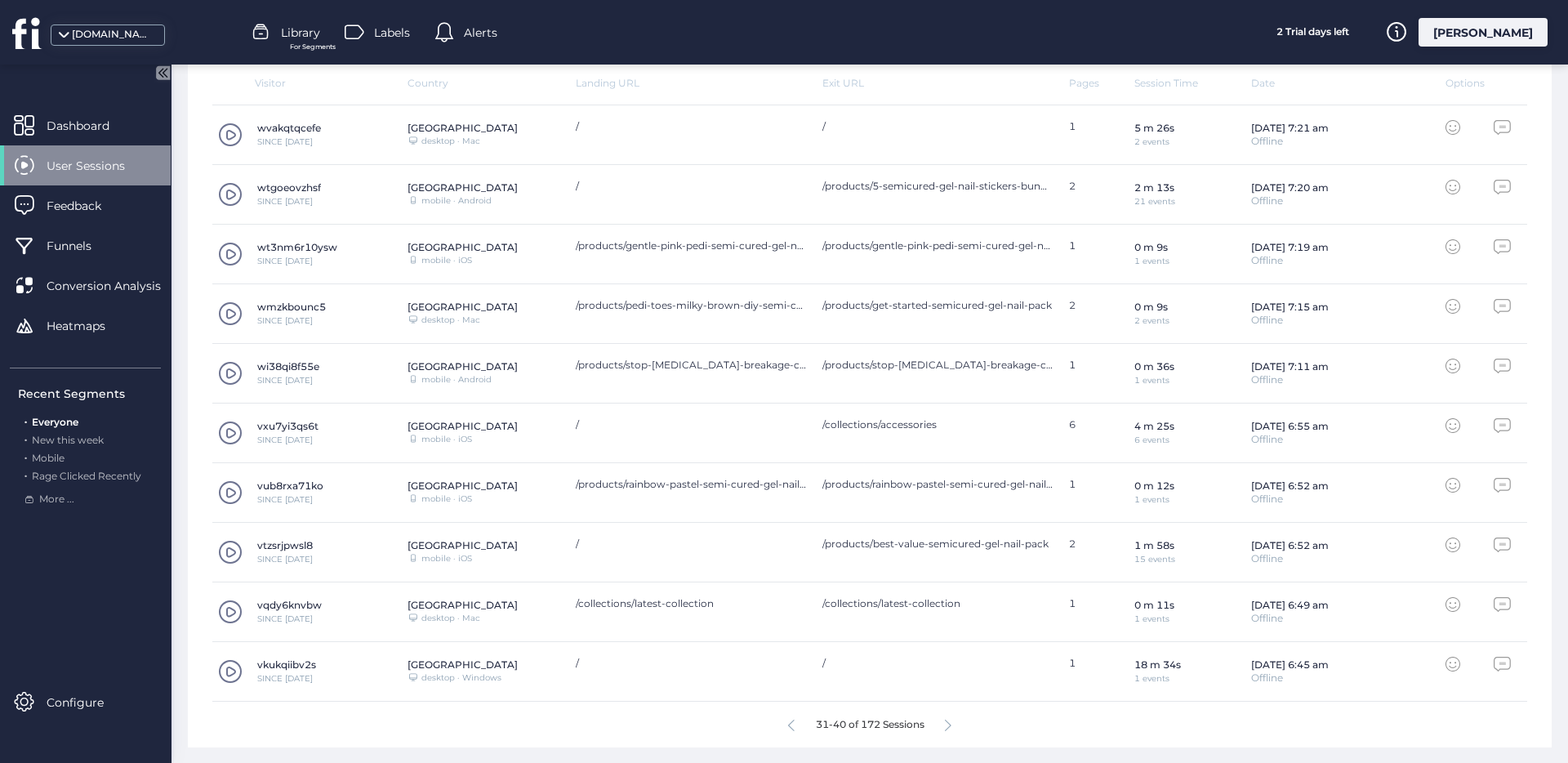
click at [945, 725] on icon at bounding box center [948, 726] width 7 height 13
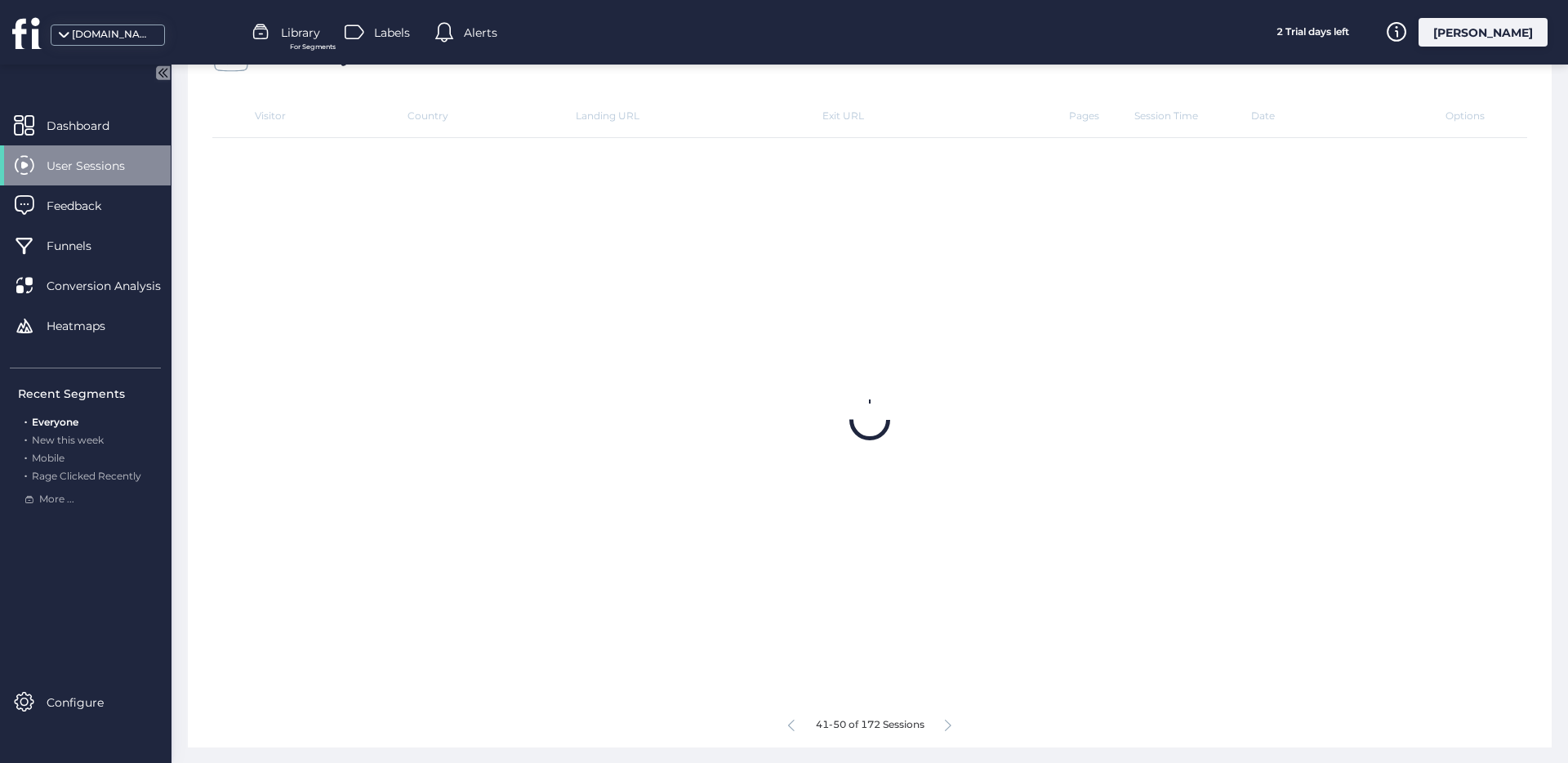
click at [945, 725] on icon at bounding box center [948, 726] width 7 height 13
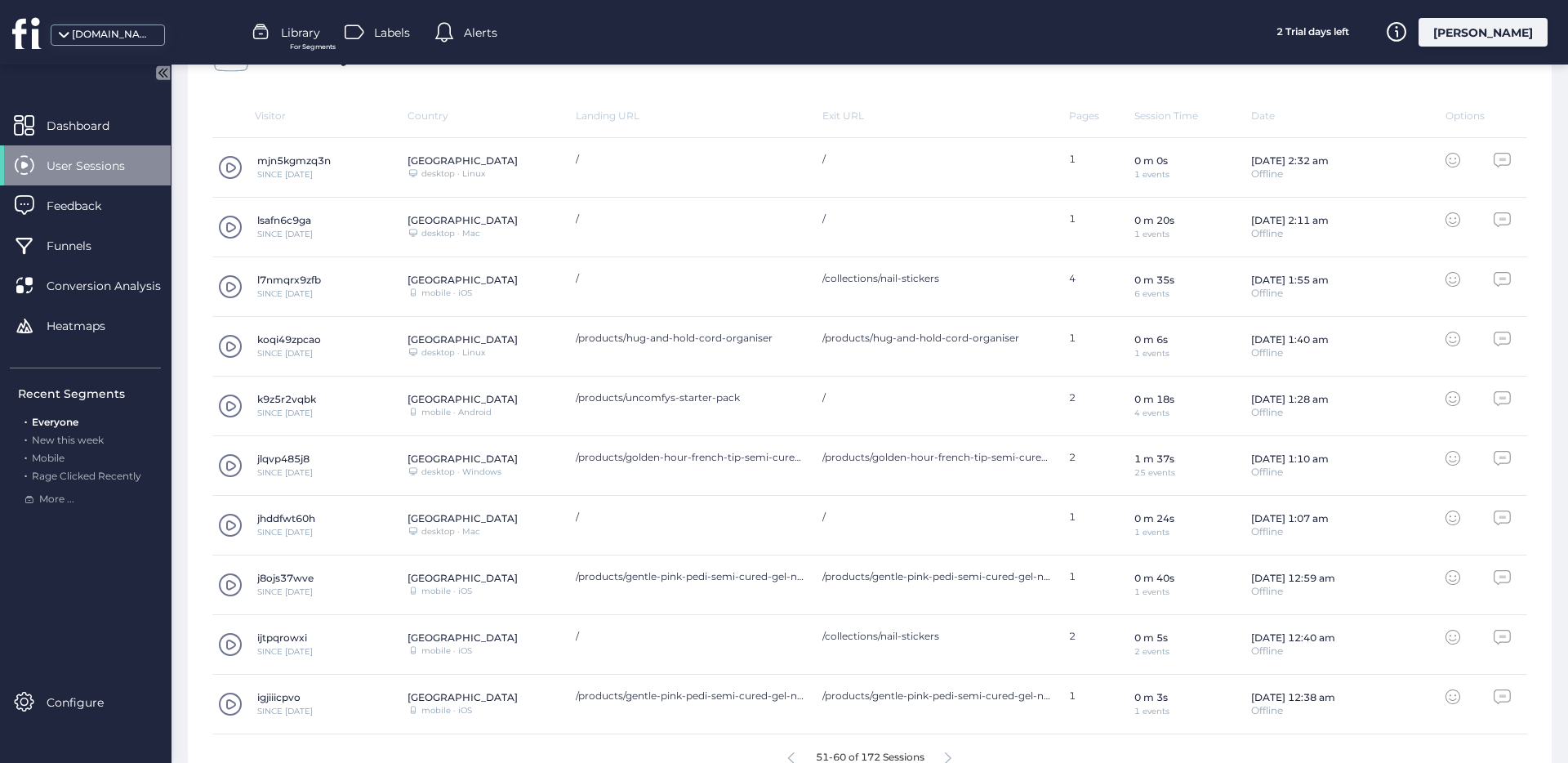
click at [945, 752] on icon at bounding box center [948, 758] width 7 height 13
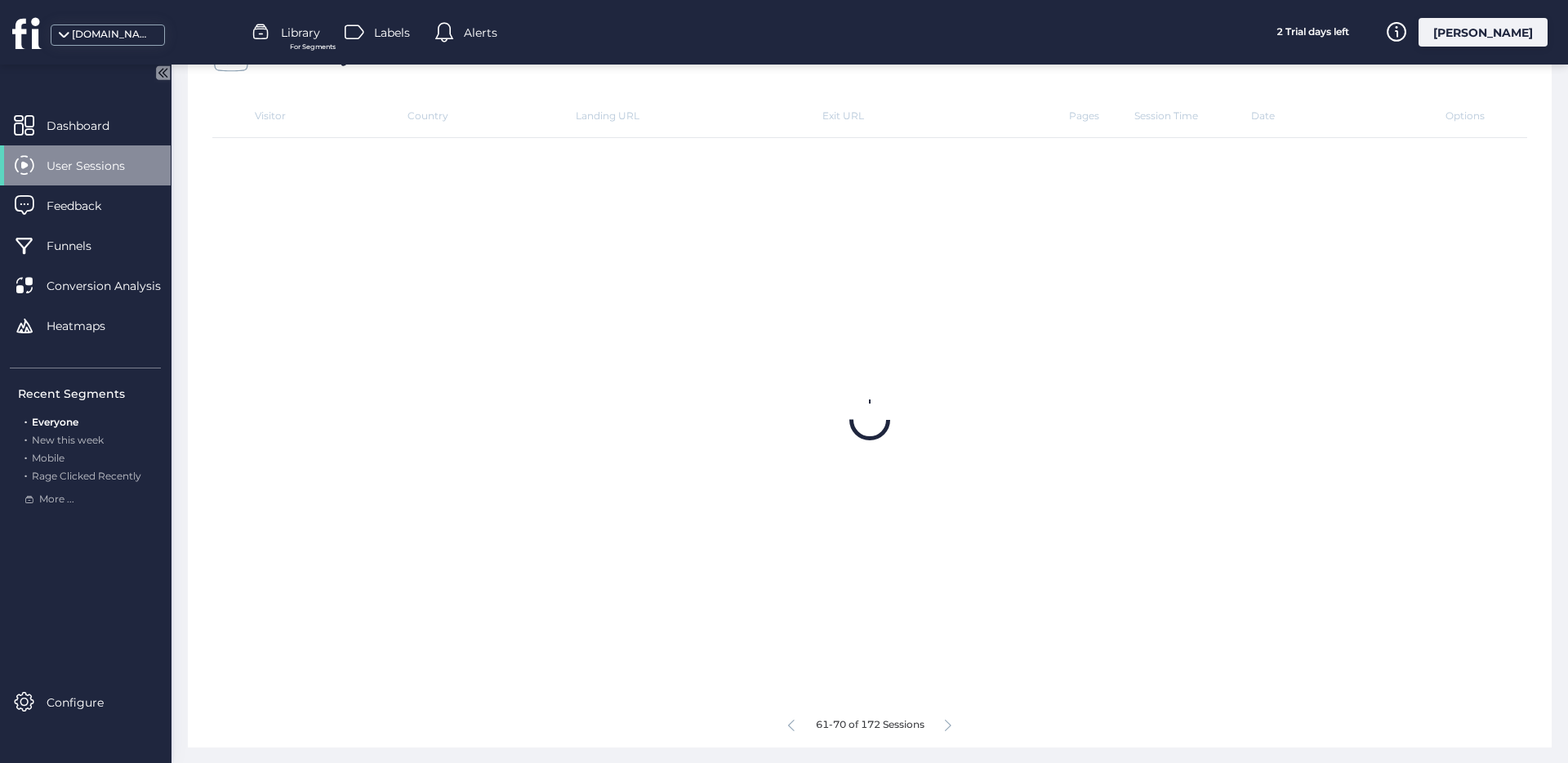
click at [945, 725] on icon at bounding box center [948, 726] width 7 height 13
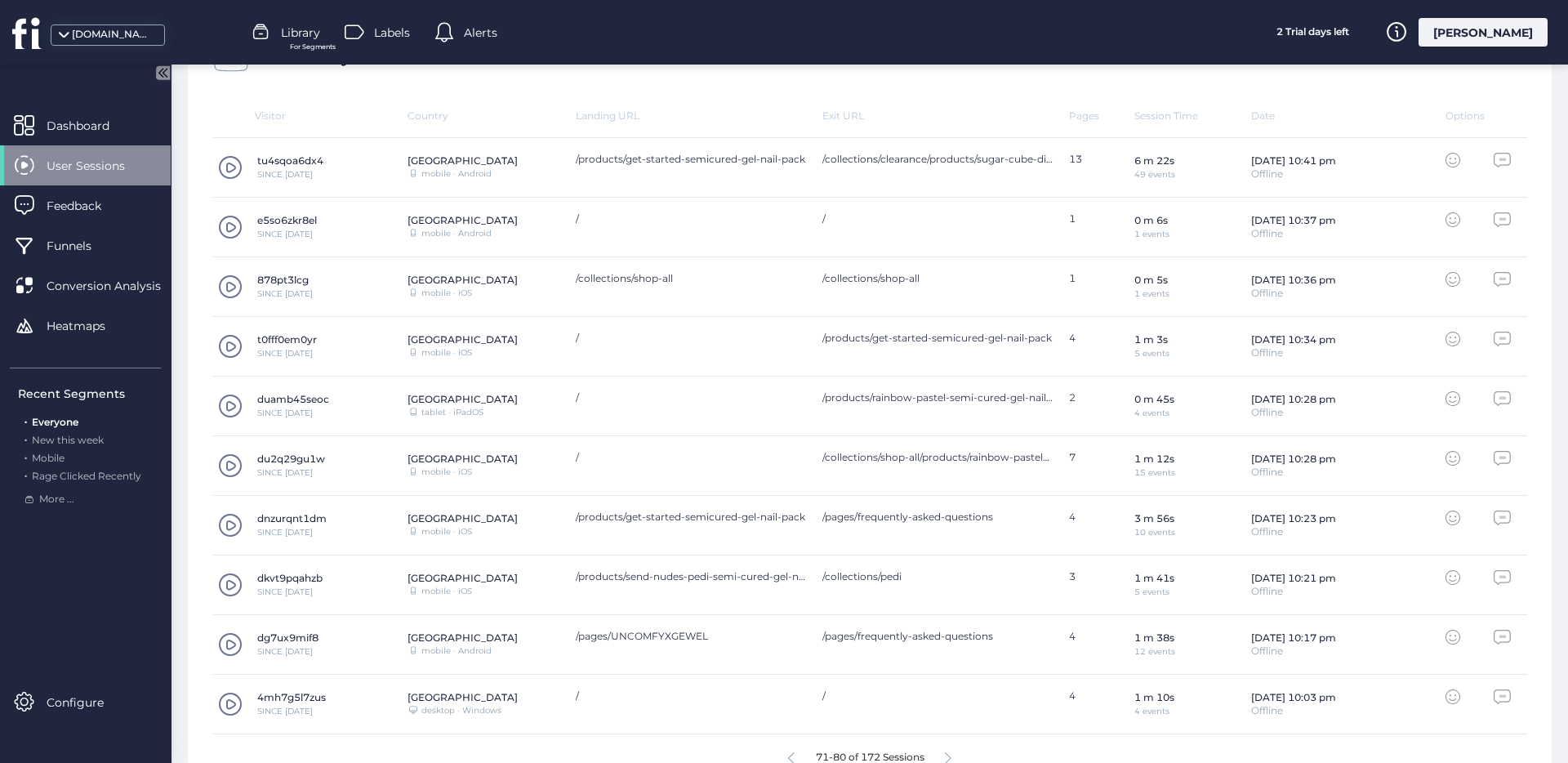
click at [945, 752] on icon at bounding box center [948, 758] width 7 height 13
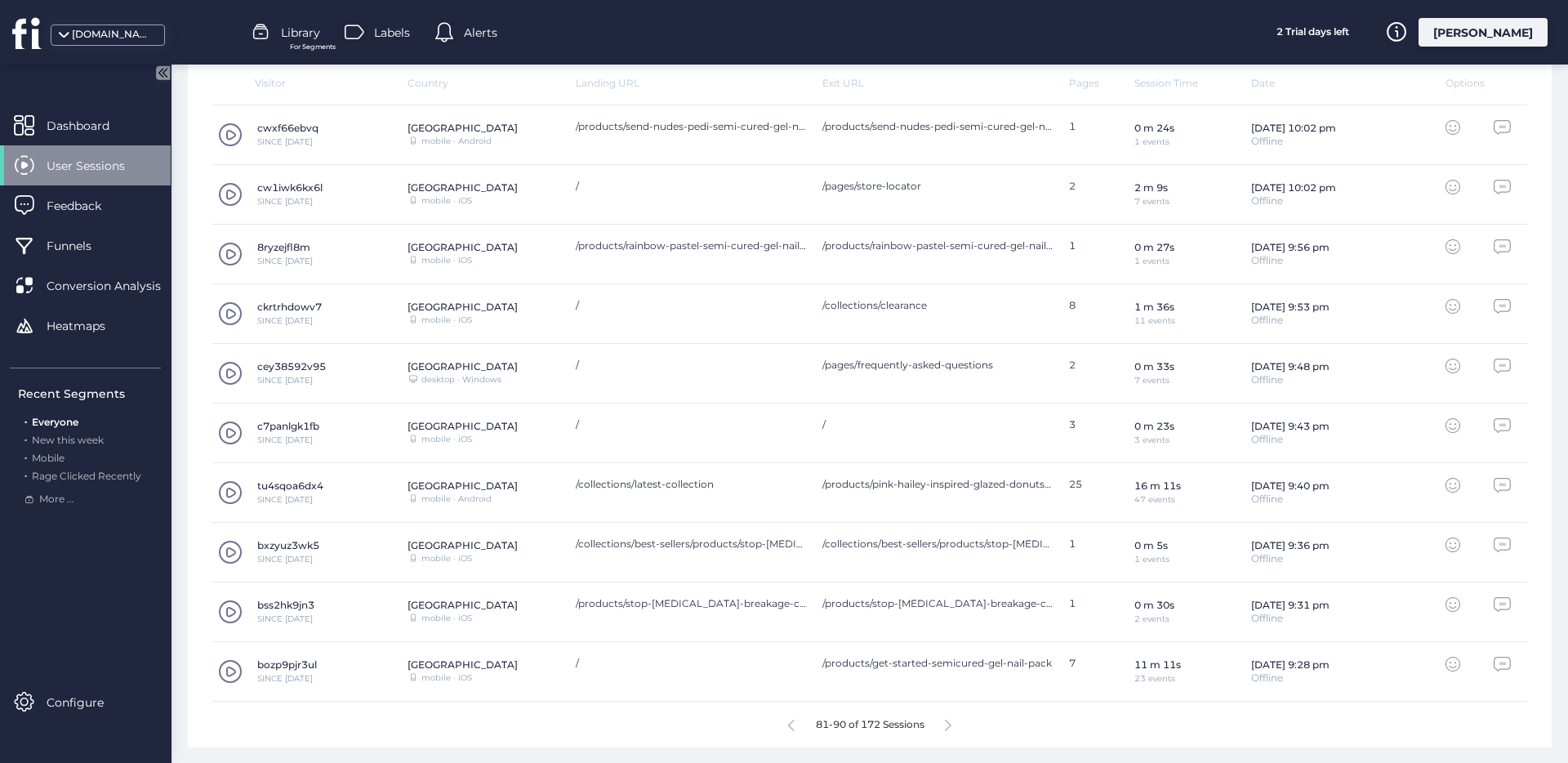
click at [945, 725] on icon at bounding box center [948, 726] width 7 height 13
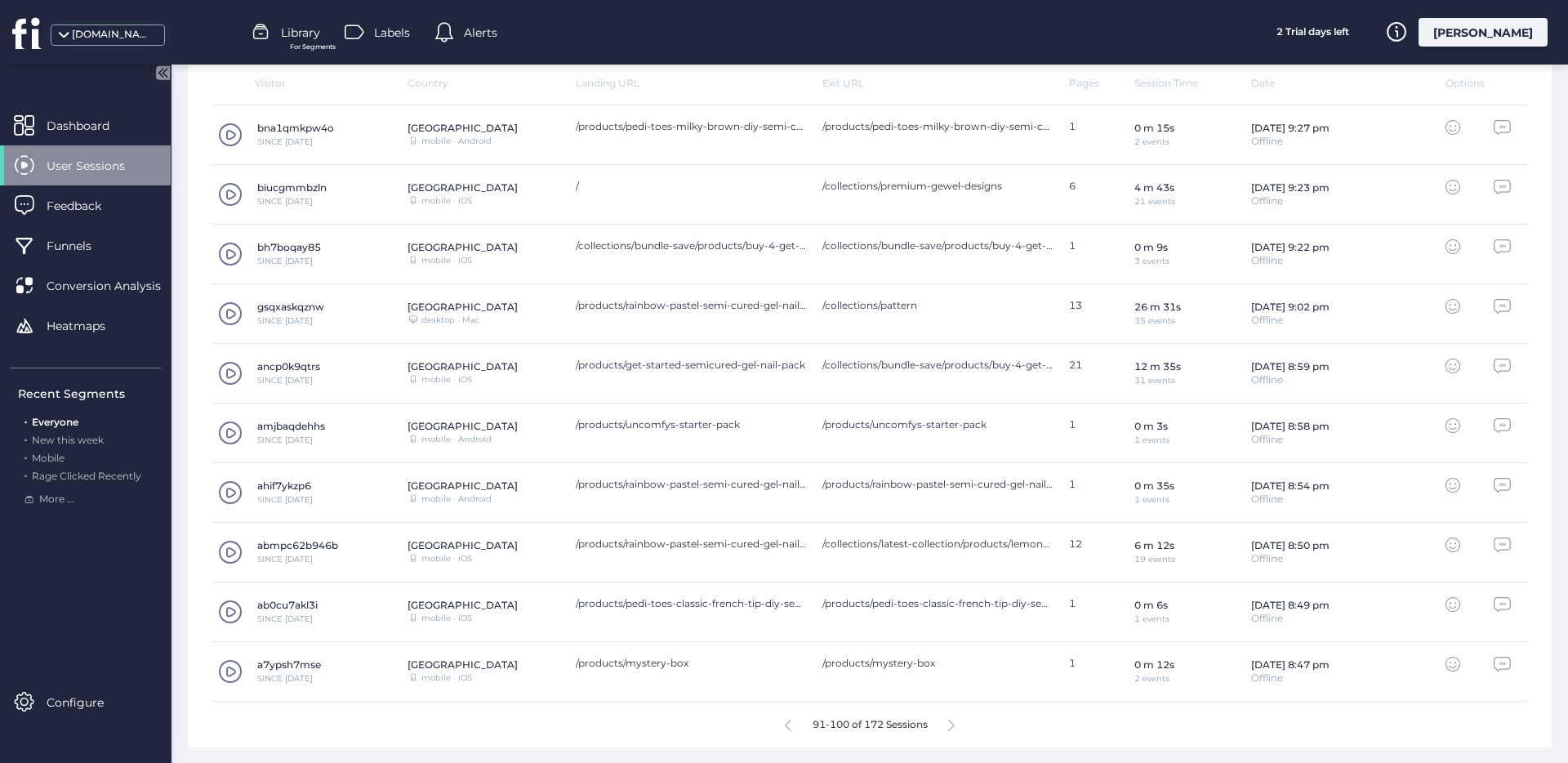
click at [948, 725] on icon at bounding box center [951, 726] width 7 height 13
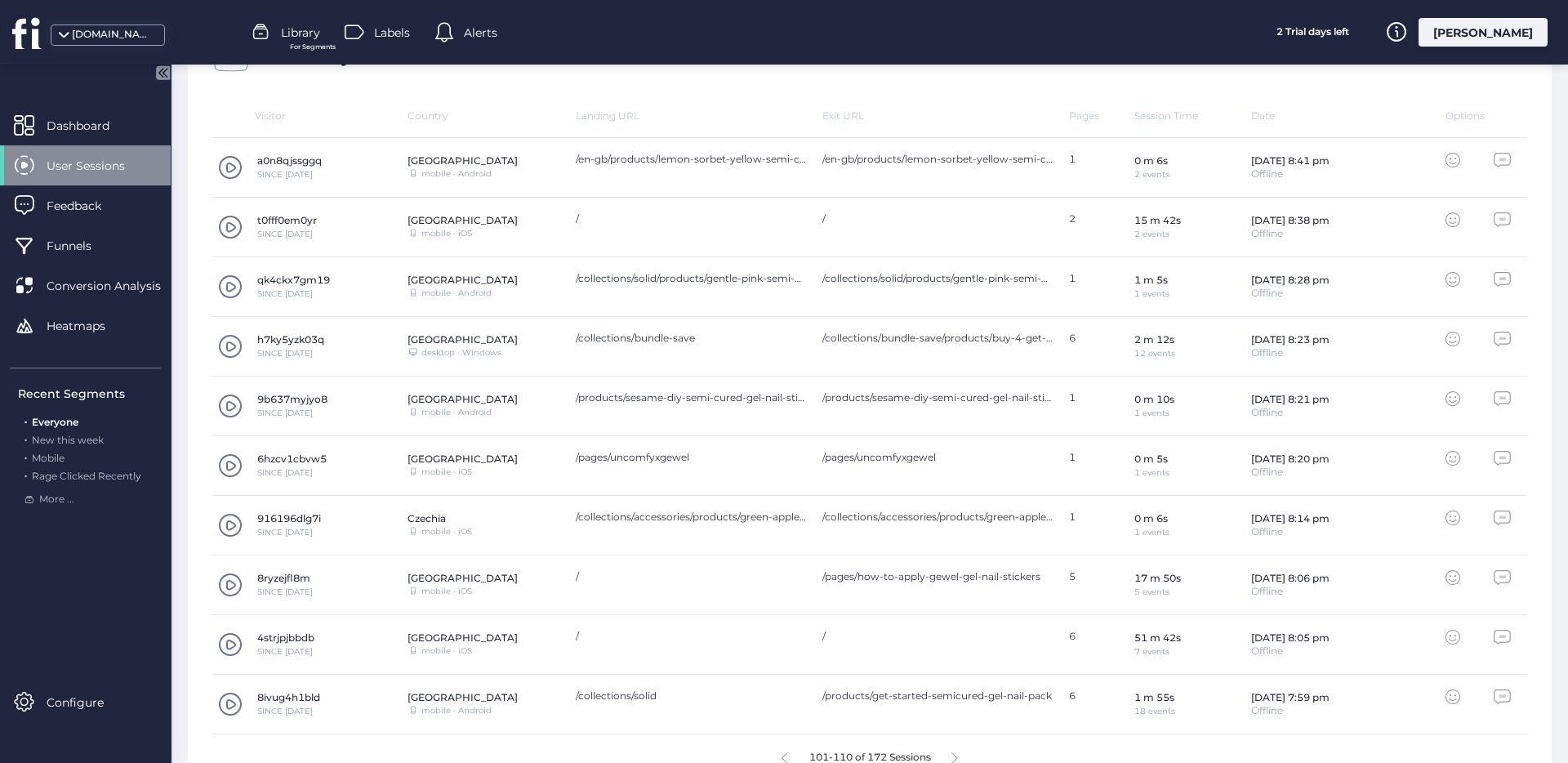
scroll to position [570, 0]
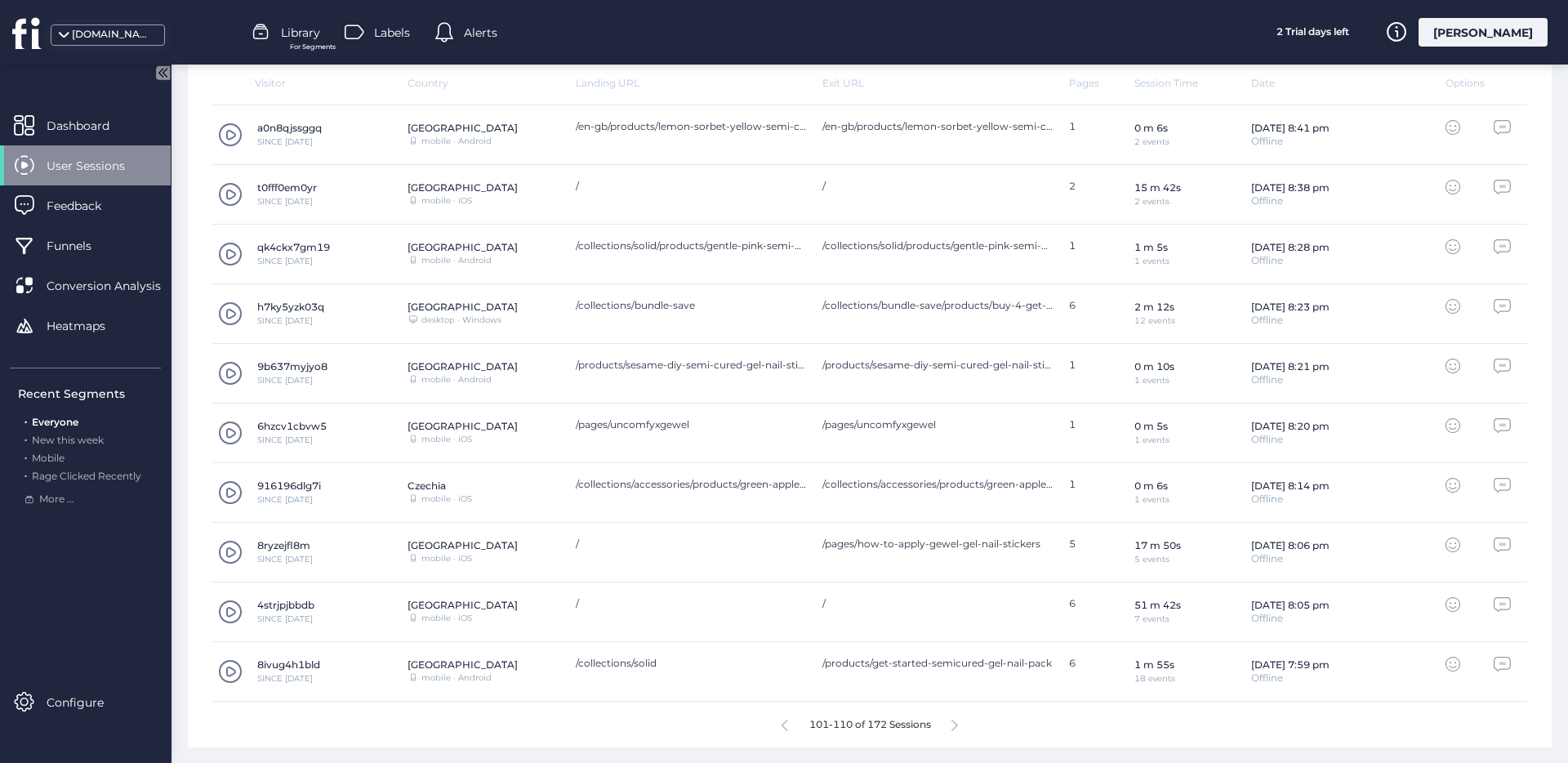
click at [944, 725] on div "101-110 of 172 Sessions" at bounding box center [869, 724] width 1315 height 46
click at [952, 725] on icon at bounding box center [955, 726] width 7 height 13
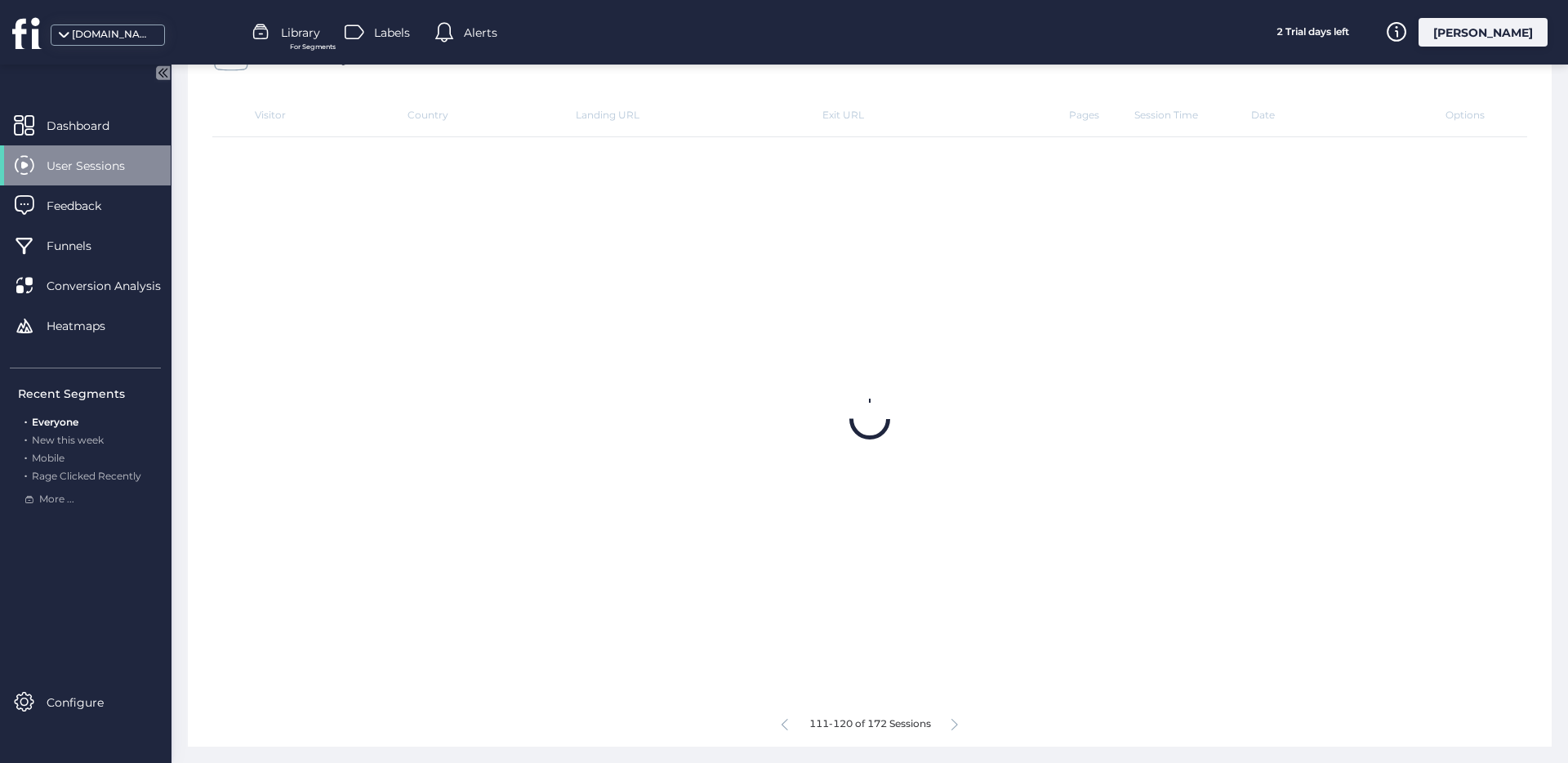
scroll to position [537, 0]
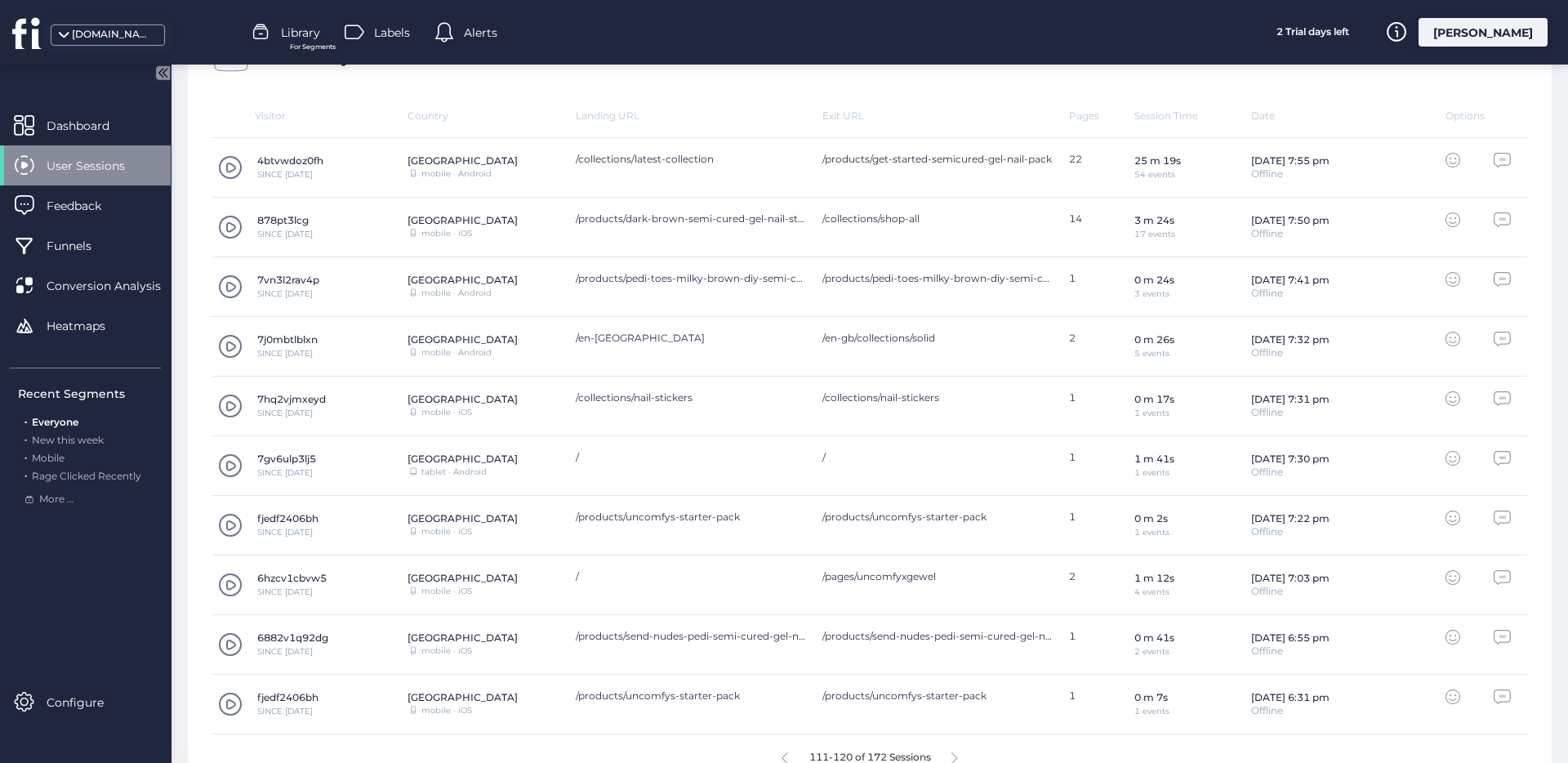
click at [952, 752] on icon at bounding box center [955, 758] width 7 height 13
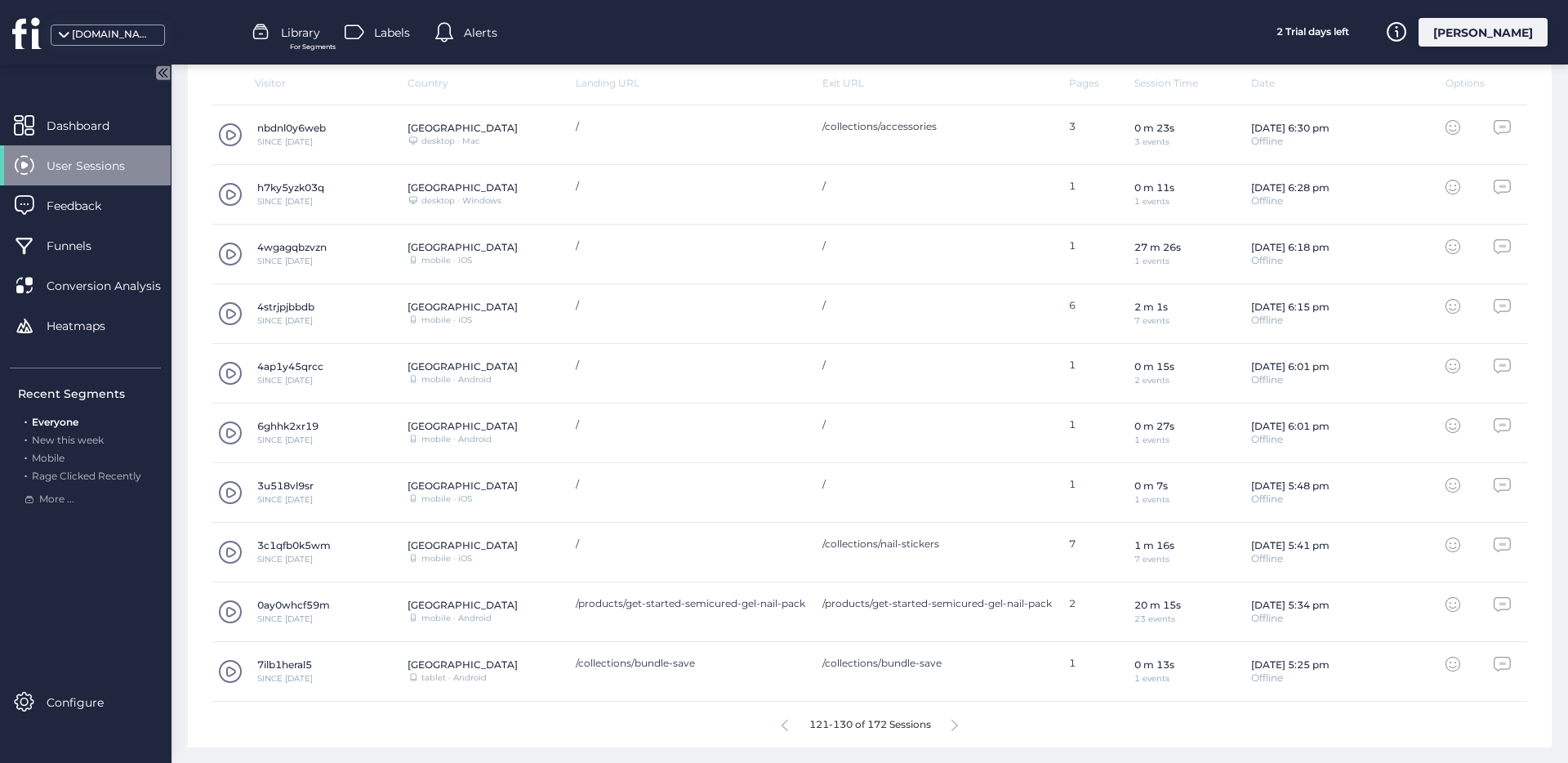
click at [952, 725] on icon at bounding box center [955, 726] width 7 height 13
click at [782, 724] on div "131-140 of 172 Sessions" at bounding box center [869, 724] width 1315 height 46
click at [782, 724] on icon at bounding box center [785, 726] width 7 height 13
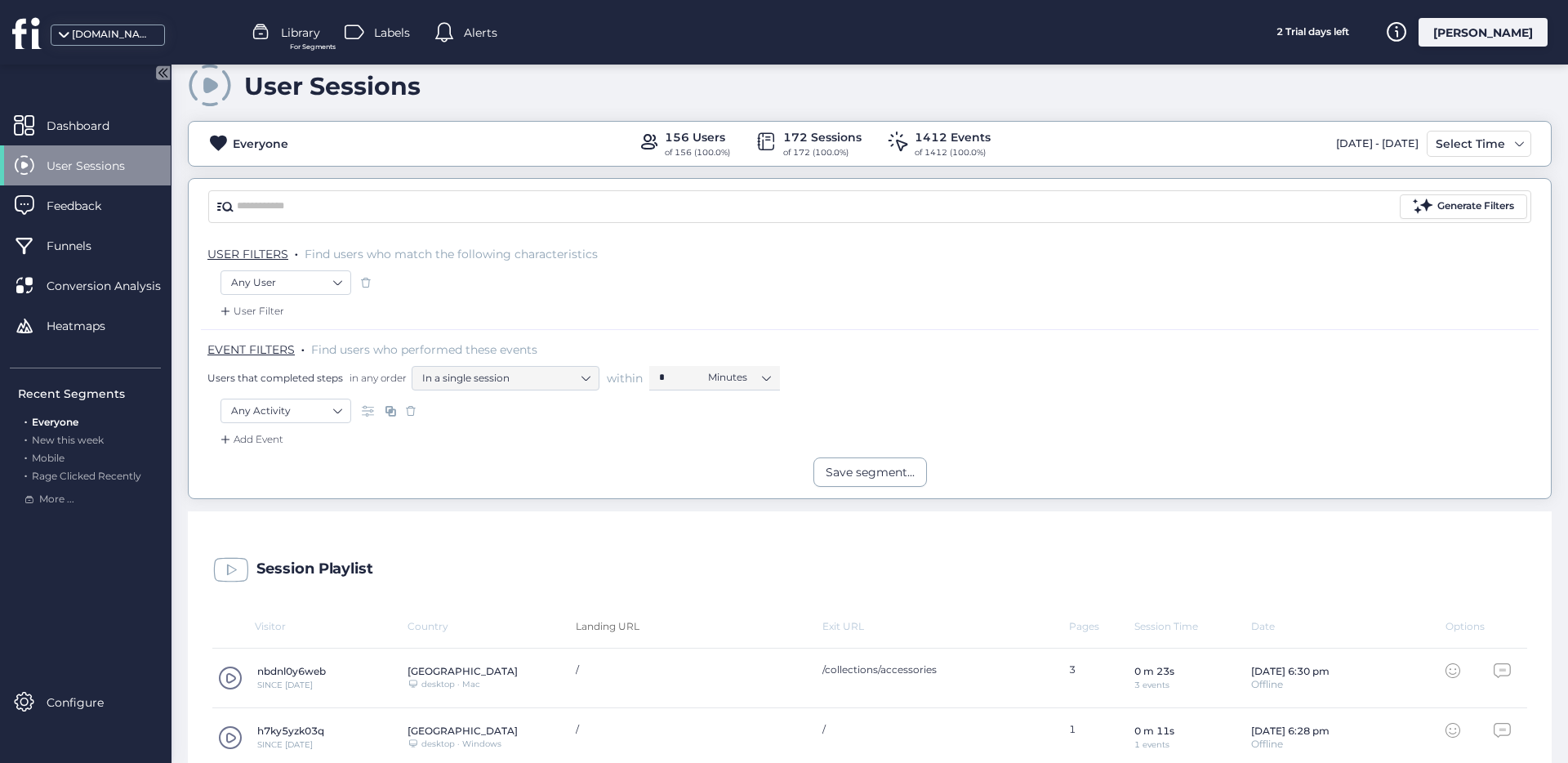
scroll to position [23, 0]
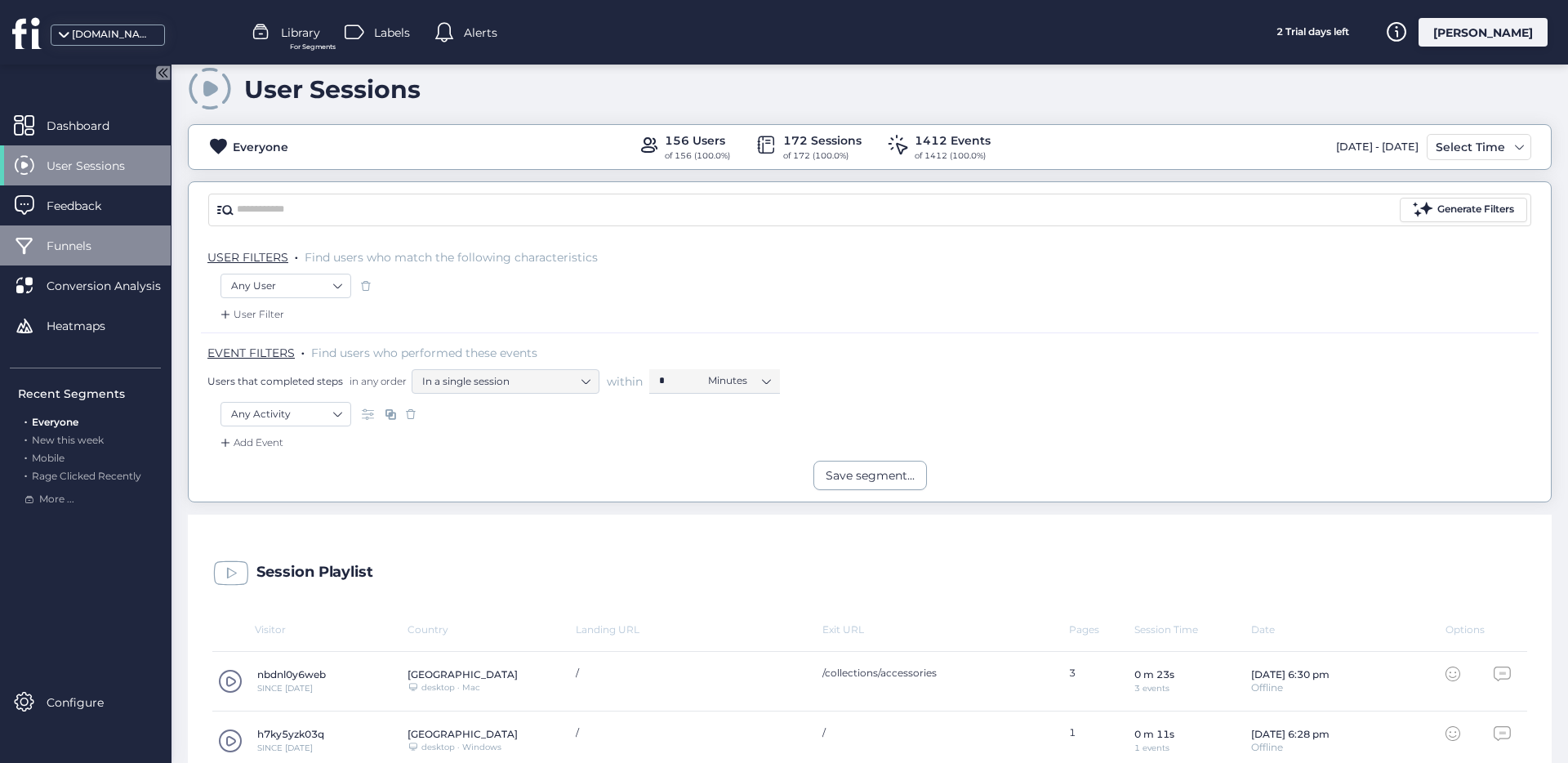
click at [116, 252] on div "Funnels" at bounding box center [85, 245] width 171 height 40
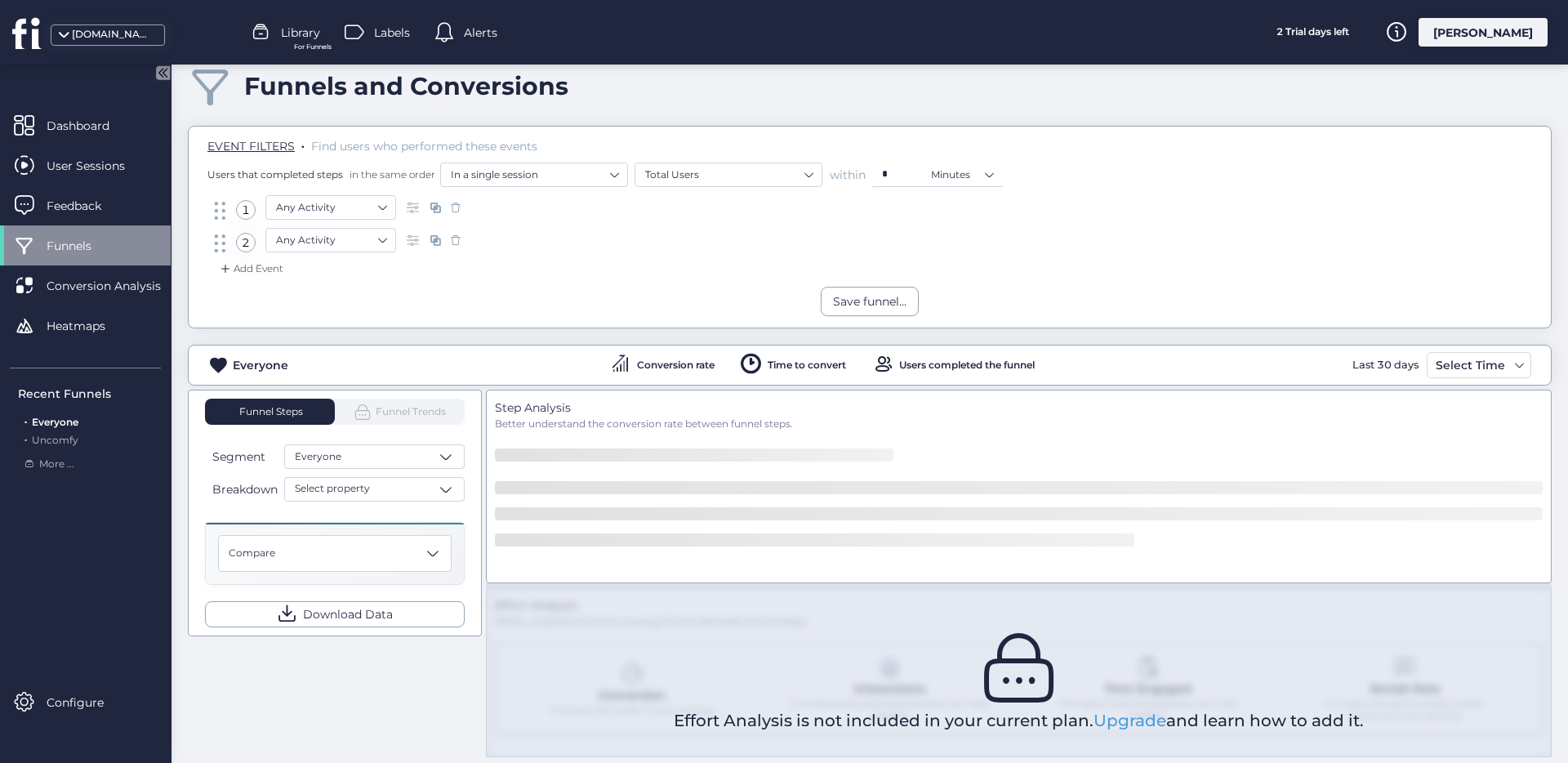
scroll to position [37, 0]
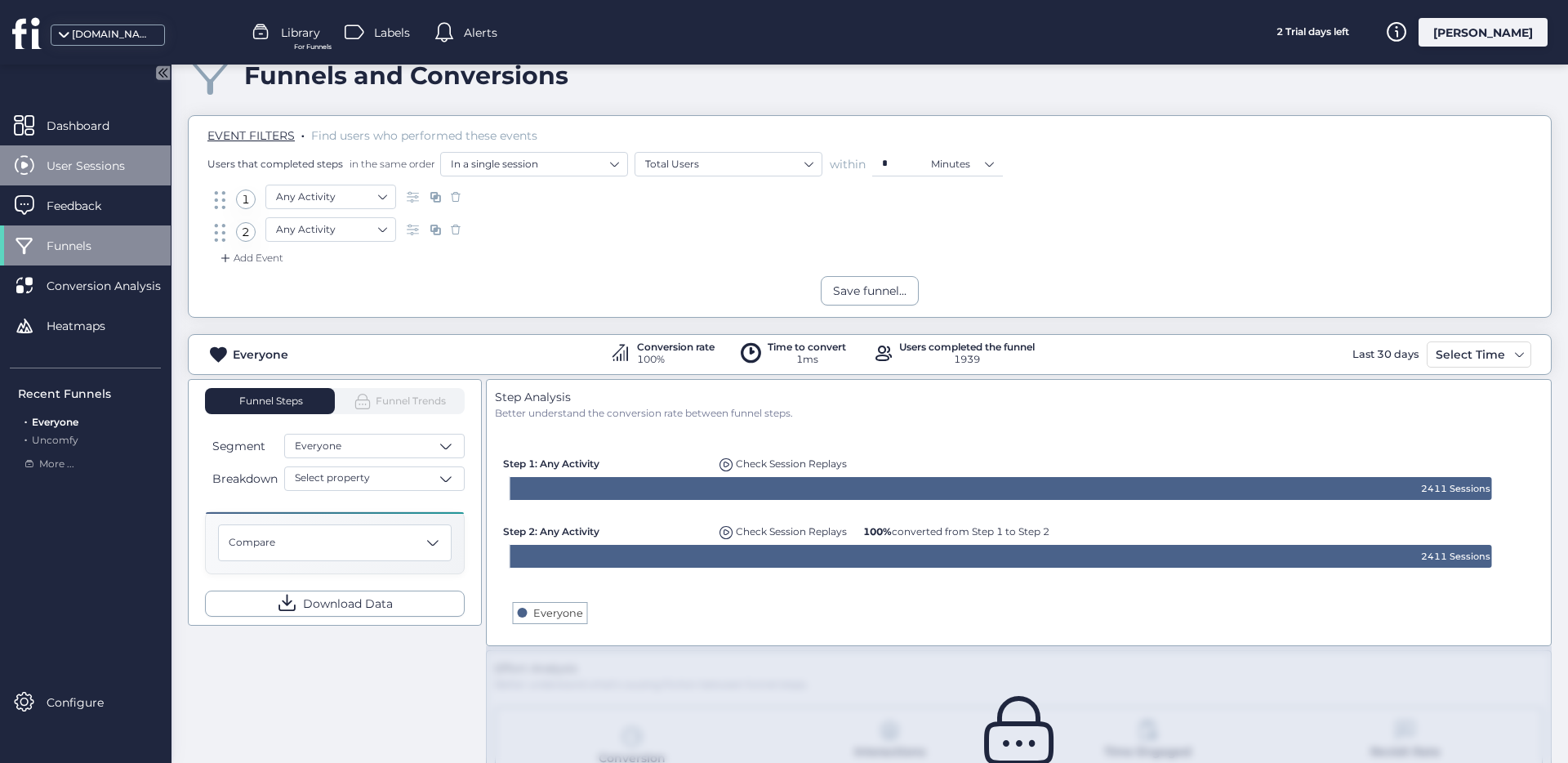
click at [134, 177] on div "User Sessions" at bounding box center [85, 165] width 171 height 40
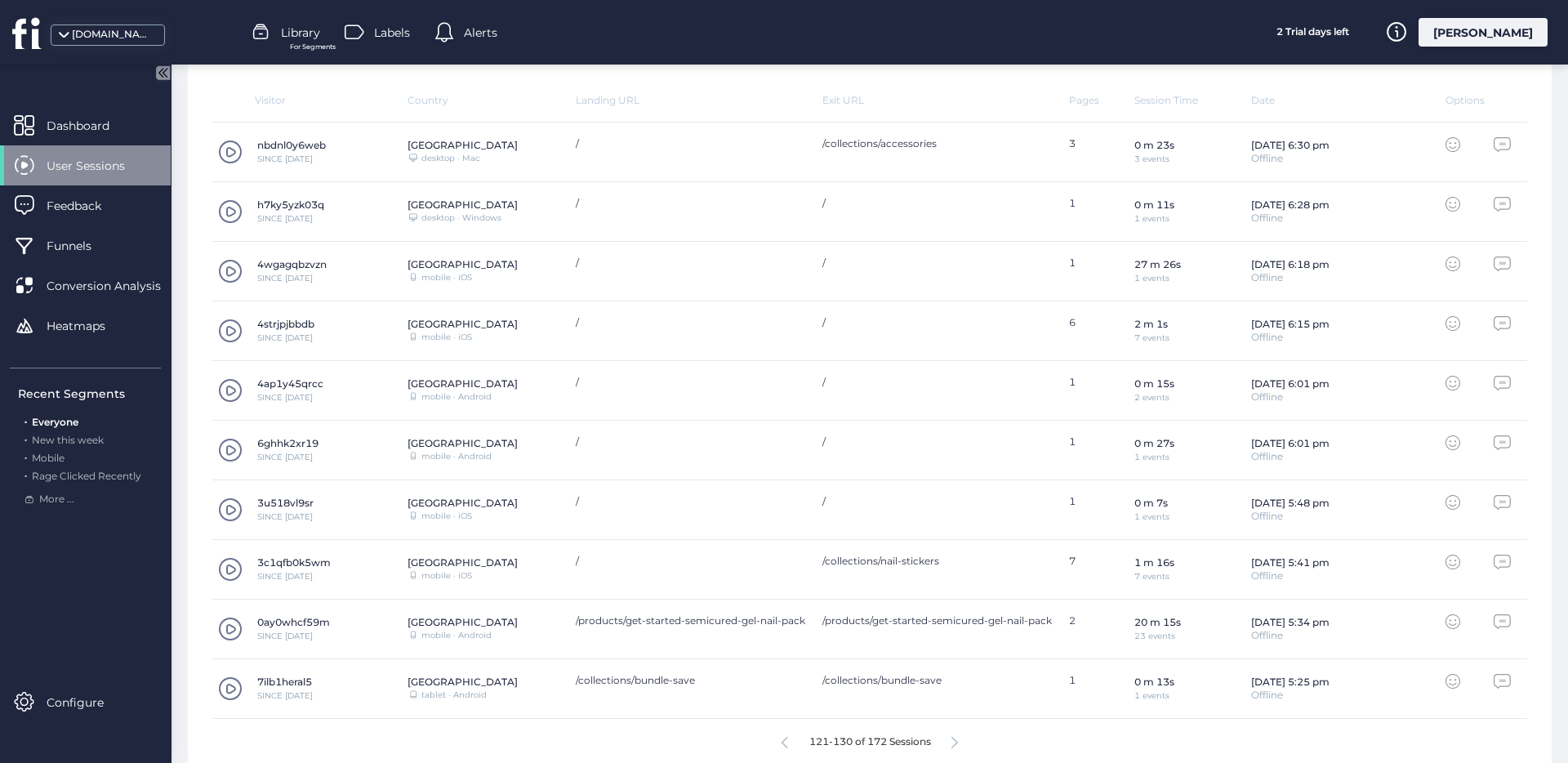
scroll to position [570, 0]
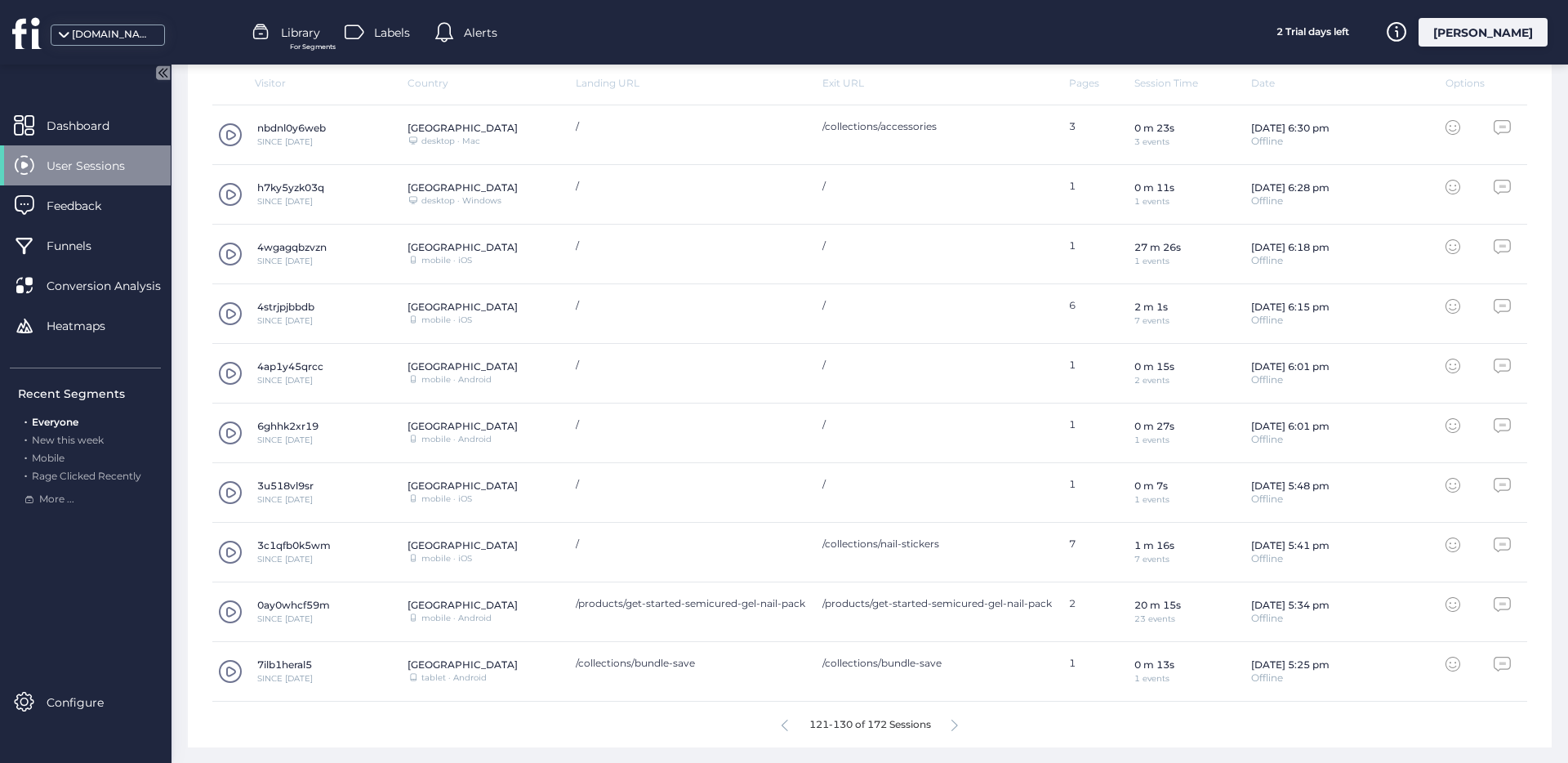
click at [785, 722] on div "121-130 of 172 Sessions" at bounding box center [869, 724] width 1315 height 46
click at [781, 724] on div "121-130 of 172 Sessions" at bounding box center [869, 724] width 1315 height 46
click at [782, 725] on icon at bounding box center [785, 726] width 7 height 13
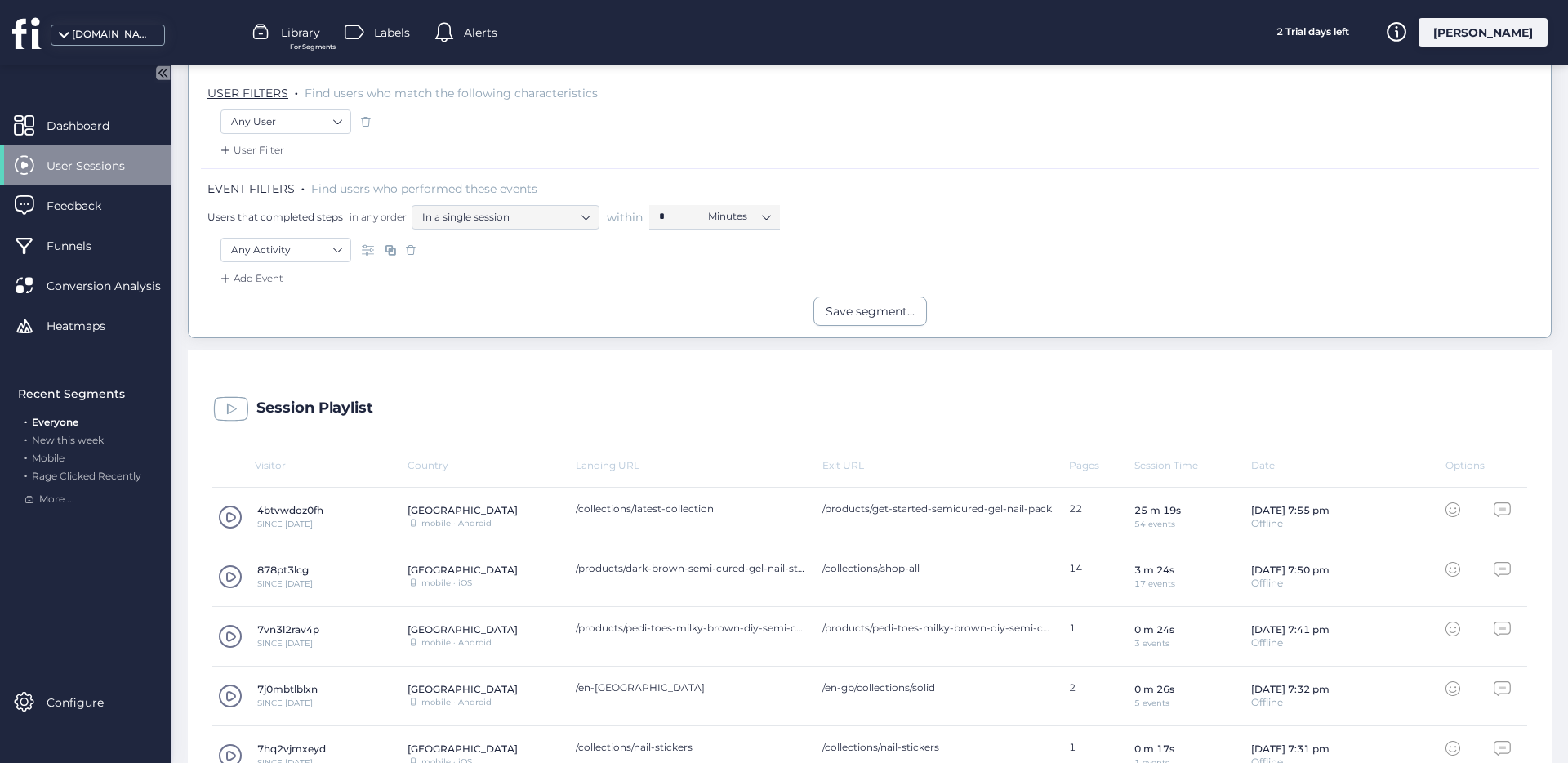
scroll to position [184, 0]
